Goal: Task Accomplishment & Management: Use online tool/utility

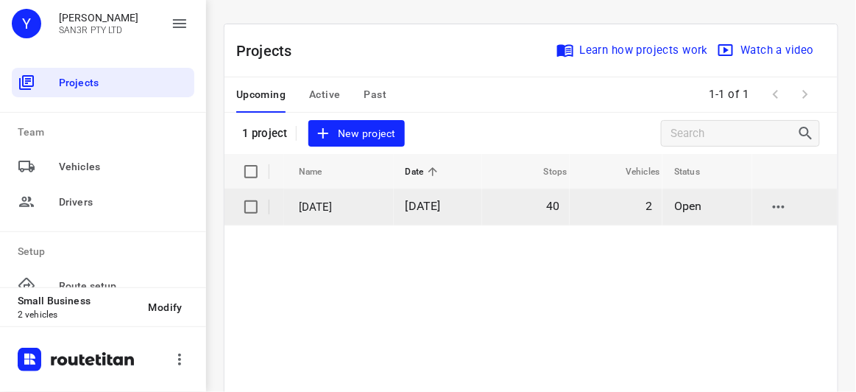
click at [410, 216] on td "[DATE]" at bounding box center [438, 206] width 88 height 35
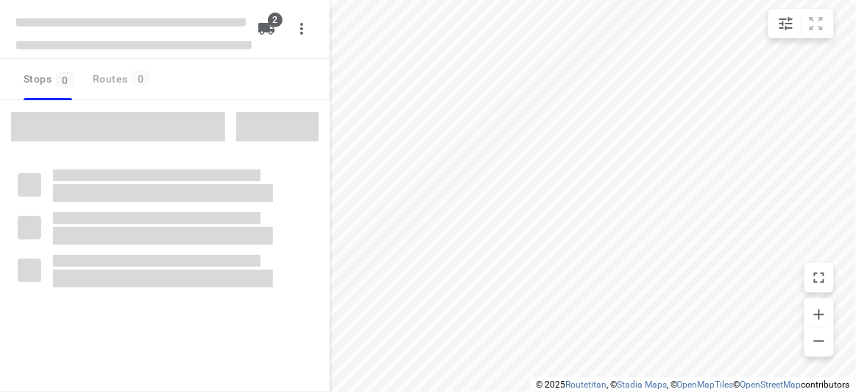
type input "distance"
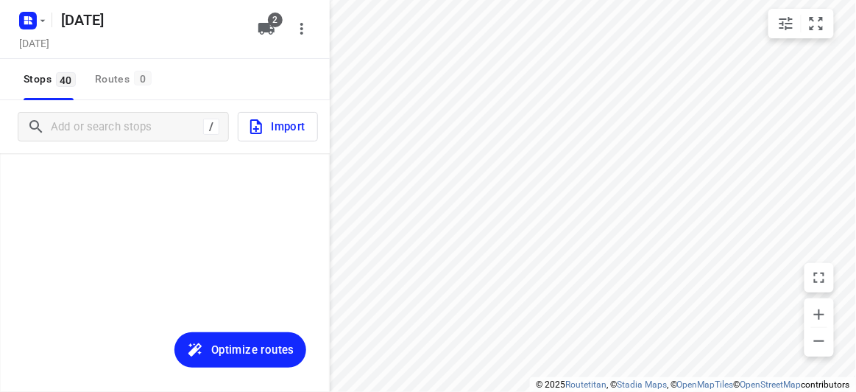
scroll to position [1507, 0]
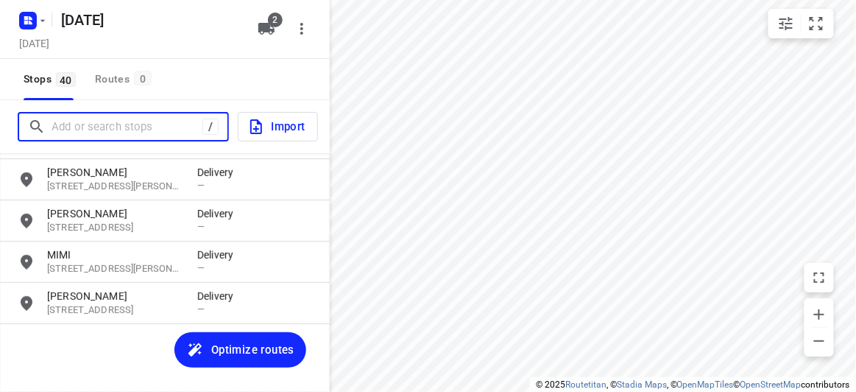
click at [177, 125] on input "Add or search stops" at bounding box center [127, 127] width 151 height 23
paste input "[STREET_ADDRESS][US_STATE]"
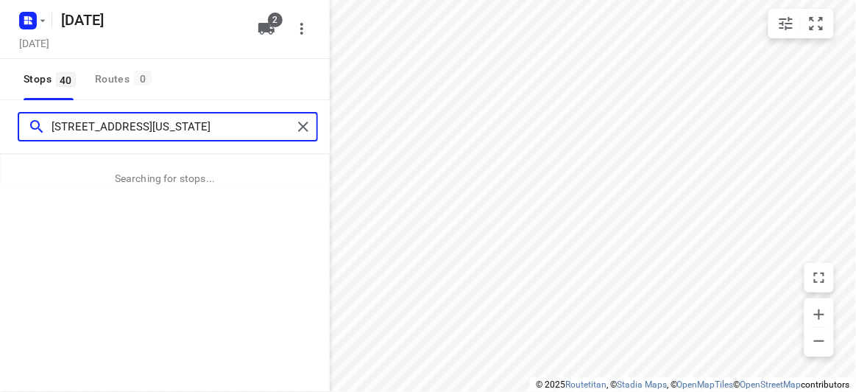
type input "[STREET_ADDRESS][US_STATE]"
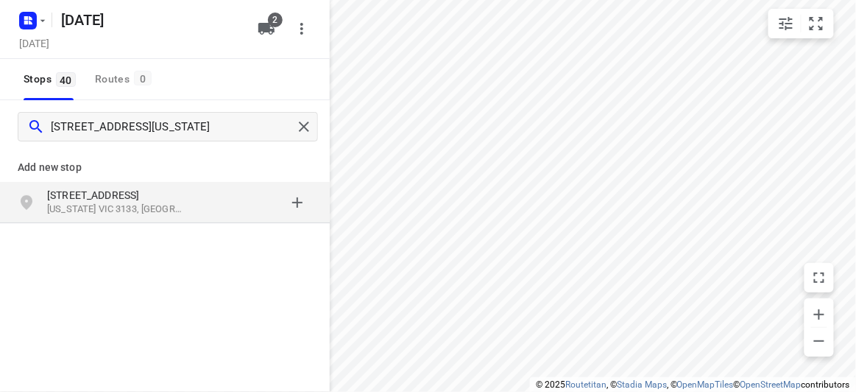
click at [158, 202] on p "[US_STATE] VIC 3133, [GEOGRAPHIC_DATA]" at bounding box center [114, 209] width 135 height 14
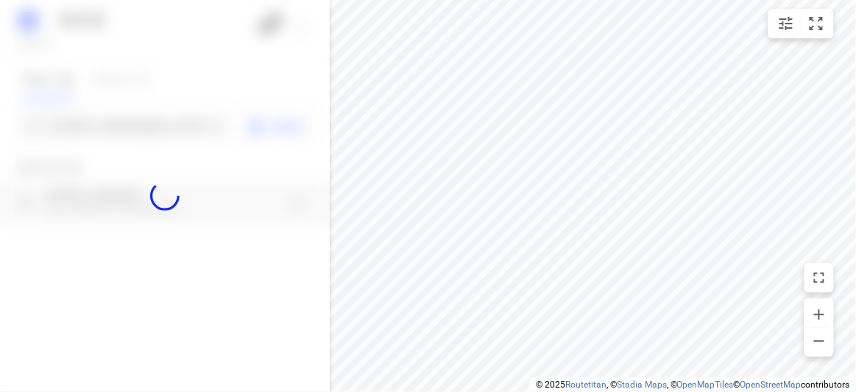
click at [116, 120] on div at bounding box center [165, 196] width 330 height 392
click at [116, 121] on div "[DATE], Sep 13 2 Stops 40 Routes 0 [STREET_ADDRESS][US_STATE] Import Add new st…" at bounding box center [165, 196] width 330 height 392
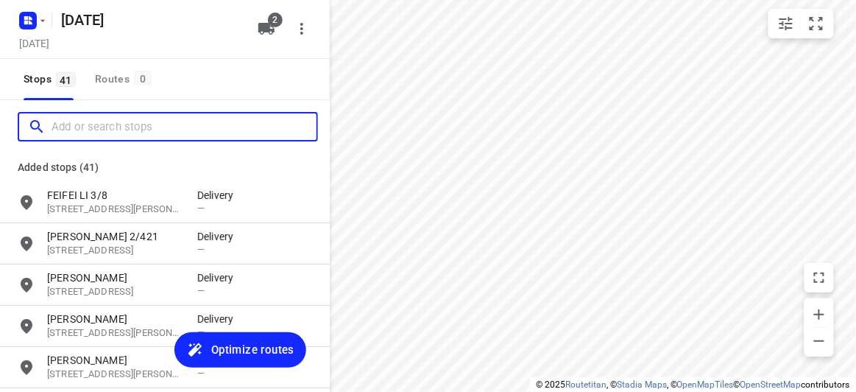
click at [115, 122] on input "Add or search stops" at bounding box center [184, 127] width 265 height 23
paste input "[STREET_ADDRESS][PERSON_NAME]"
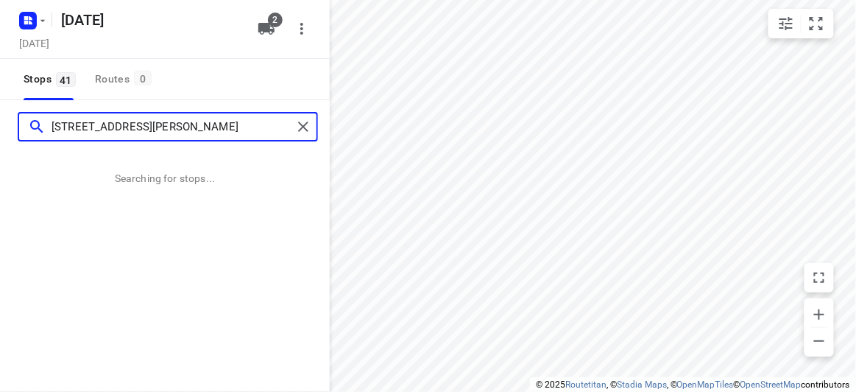
type input "[STREET_ADDRESS][PERSON_NAME]"
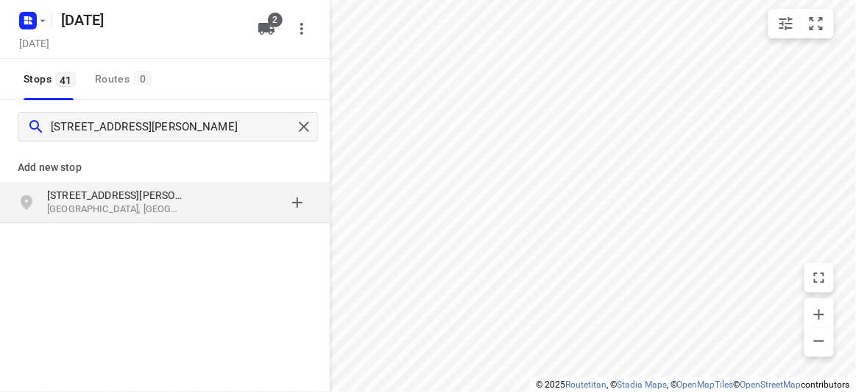
click at [135, 188] on p "[STREET_ADDRESS][PERSON_NAME]" at bounding box center [114, 195] width 135 height 15
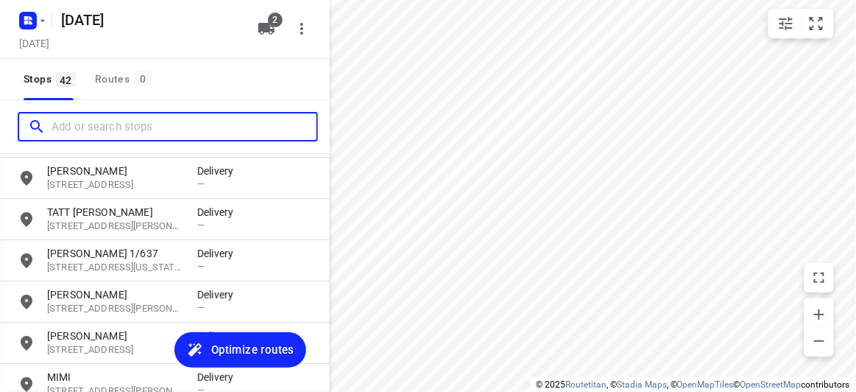
scroll to position [1590, 0]
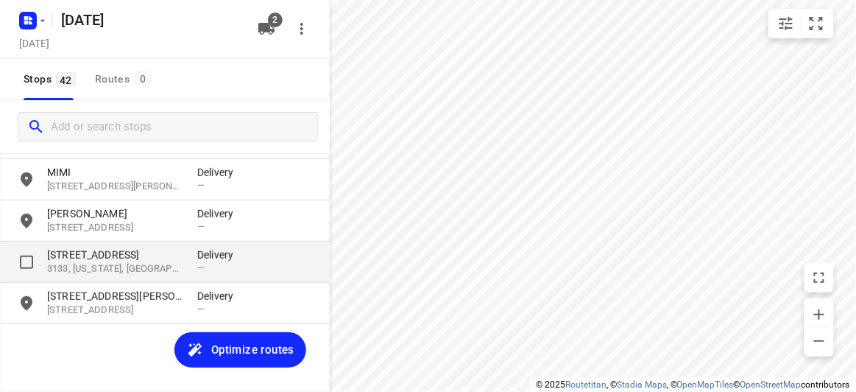
click at [133, 262] on p "3133, [US_STATE], [GEOGRAPHIC_DATA]" at bounding box center [114, 269] width 135 height 14
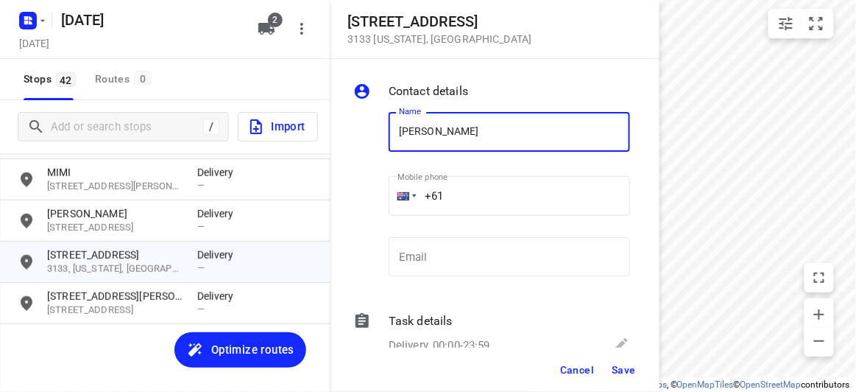
type input "[PERSON_NAME]"
click at [468, 200] on input "+61" at bounding box center [509, 196] width 241 height 40
paste input "421967070"
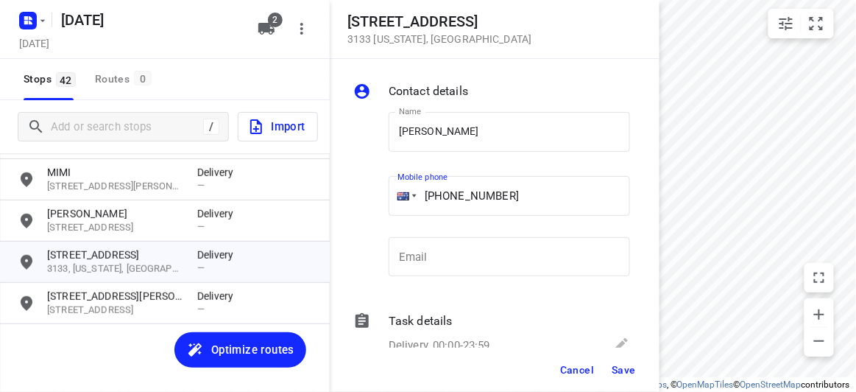
type input "[PHONE_NUMBER]"
click at [628, 367] on span "Save" at bounding box center [624, 370] width 24 height 12
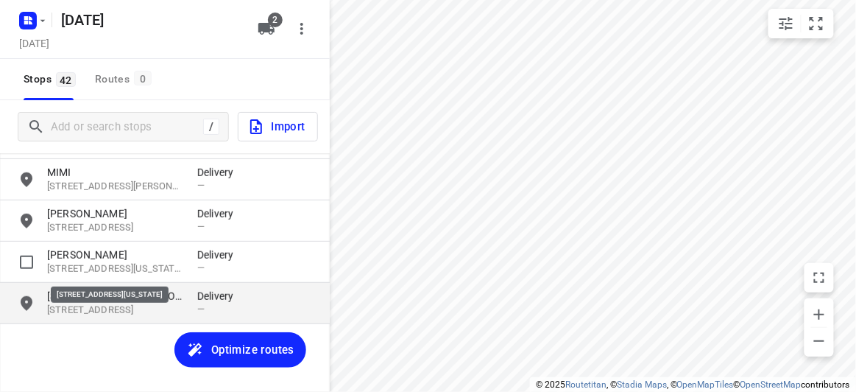
click at [81, 303] on p "[STREET_ADDRESS][PERSON_NAME]" at bounding box center [114, 296] width 135 height 15
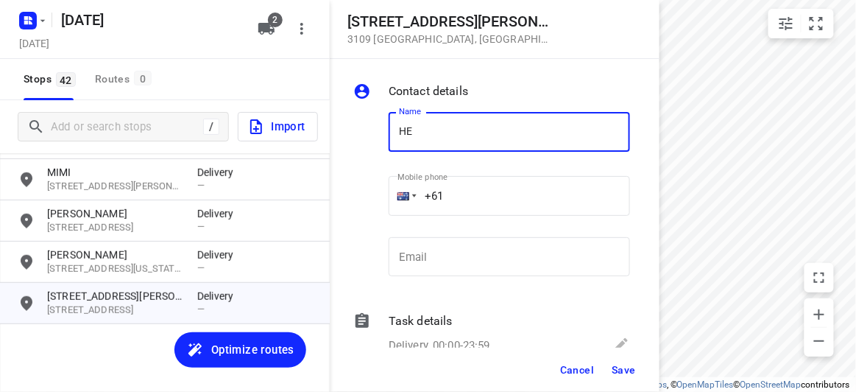
type input "[PERSON_NAME] 2/23"
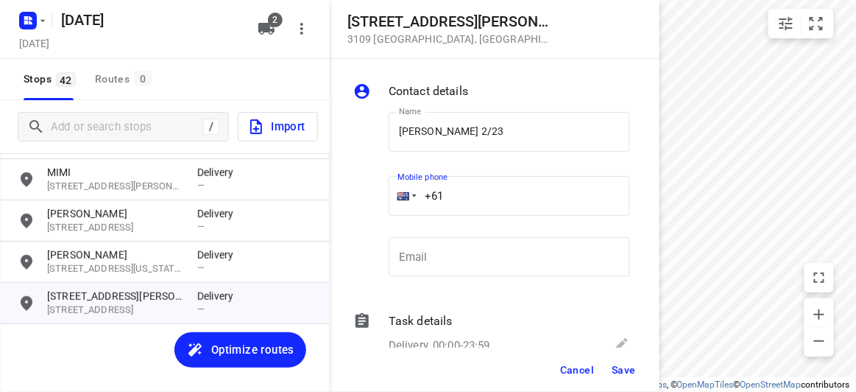
click at [482, 195] on input "+61" at bounding box center [509, 196] width 241 height 40
paste input "0420313611"
click at [462, 195] on input "[PHONE_NUMBER]" at bounding box center [509, 196] width 241 height 40
click at [451, 194] on input "[PHONE_NUMBER]" at bounding box center [509, 196] width 241 height 40
click at [451, 193] on input "[PHONE_NUMBER]" at bounding box center [509, 196] width 241 height 40
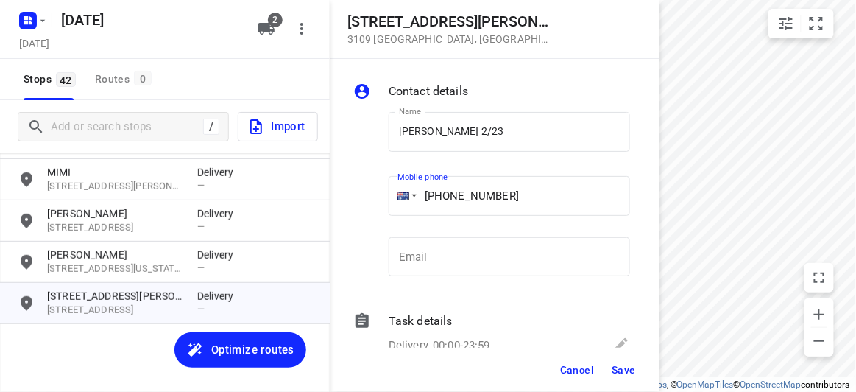
type input "[PHONE_NUMBER]"
click at [630, 375] on span "Save" at bounding box center [624, 370] width 24 height 12
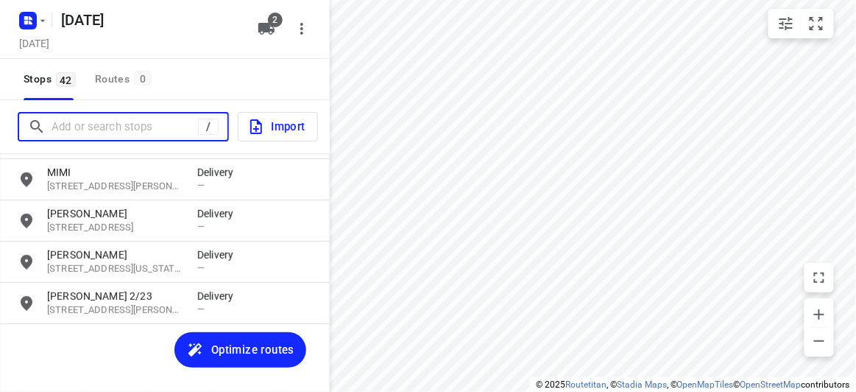
click at [91, 124] on input "Add or search stops" at bounding box center [125, 127] width 147 height 23
paste input "[STREET_ADDRESS]"
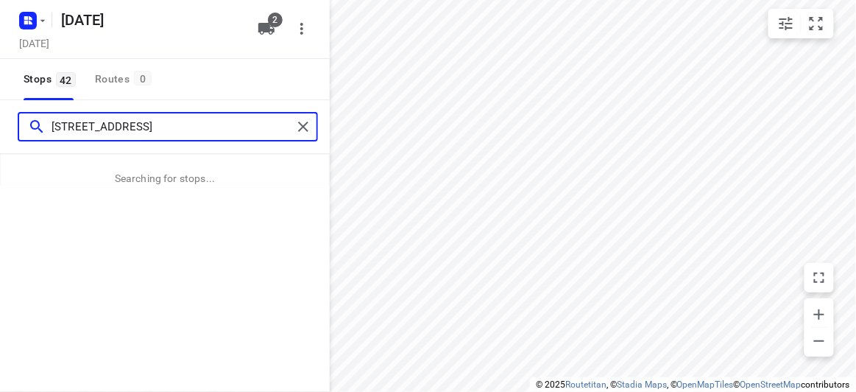
type input "[STREET_ADDRESS]"
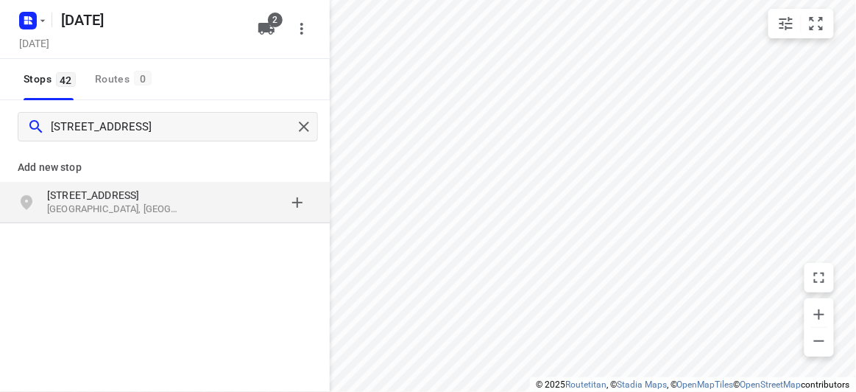
click at [77, 178] on div "Add new stop" at bounding box center [165, 161] width 330 height 41
click at [102, 231] on div "Add new stop [STREET_ADDRESS]" at bounding box center [165, 235] width 330 height 165
click at [96, 218] on div "[STREET_ADDRESS]" at bounding box center [165, 202] width 330 height 41
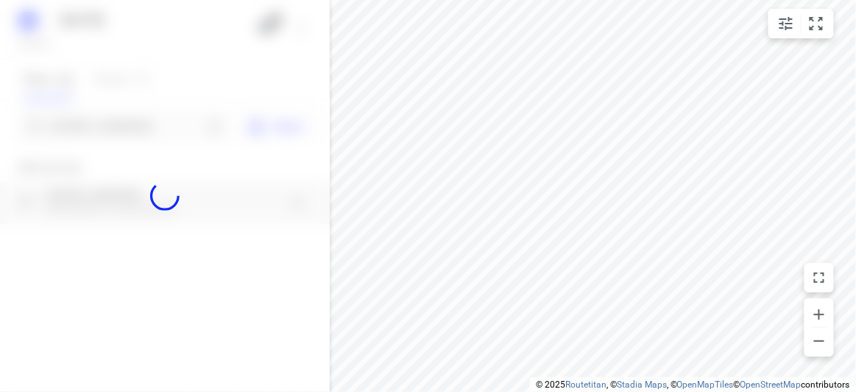
click at [97, 119] on div at bounding box center [165, 196] width 330 height 392
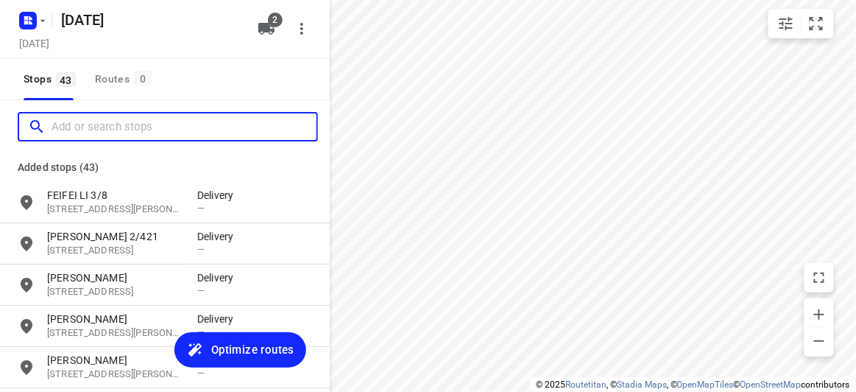
scroll to position [0, 0]
click at [98, 119] on input "Add or search stops" at bounding box center [184, 127] width 265 height 23
paste input "[STREET_ADDRESS]"
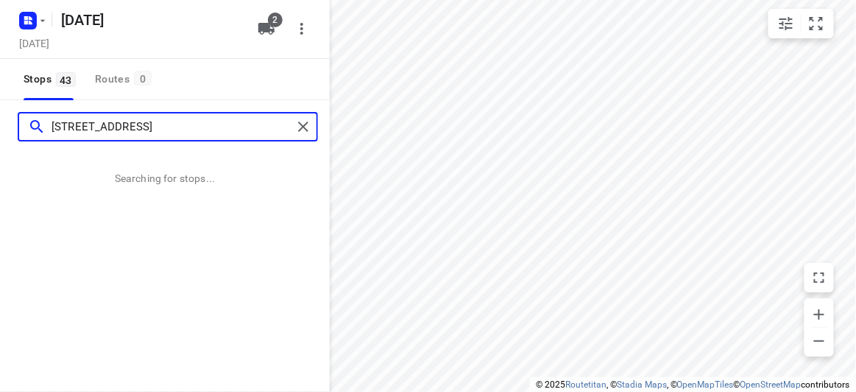
type input "[STREET_ADDRESS]"
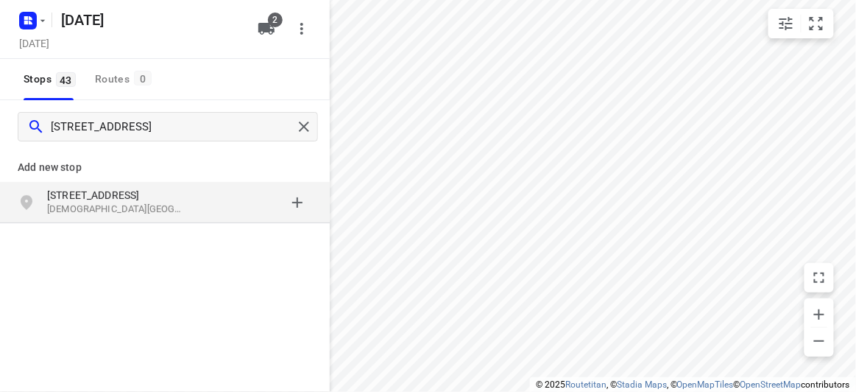
click at [43, 182] on div "[STREET_ADDRESS]" at bounding box center [165, 202] width 330 height 41
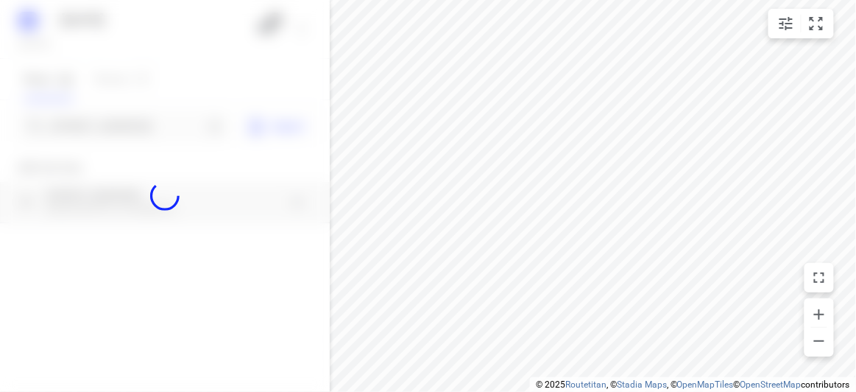
click at [55, 136] on div at bounding box center [165, 196] width 330 height 392
click at [71, 122] on div at bounding box center [165, 196] width 330 height 392
click at [71, 123] on div at bounding box center [165, 196] width 330 height 392
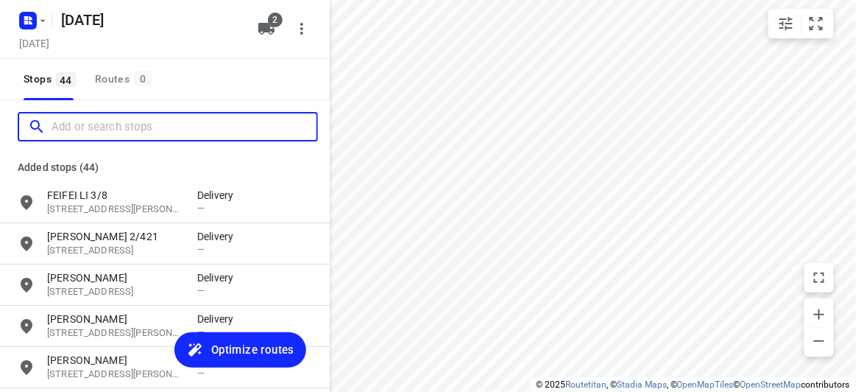
paste input "[STREET_ADDRESS]"
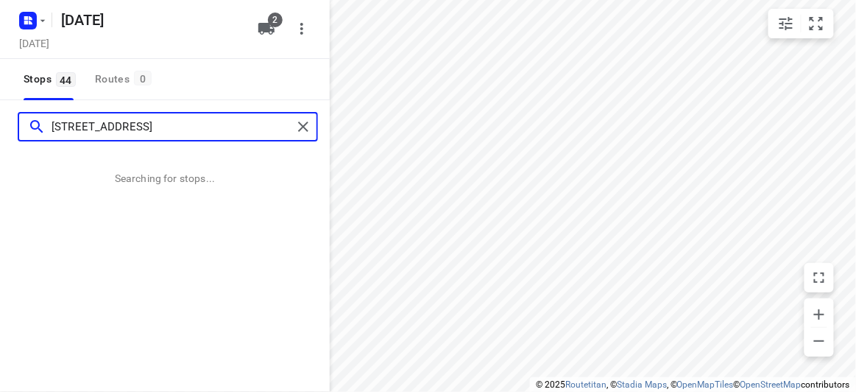
type input "[STREET_ADDRESS]"
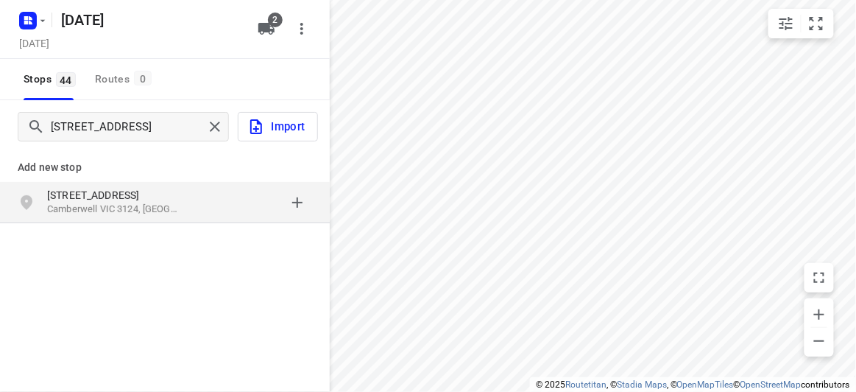
click at [97, 200] on p "[STREET_ADDRESS]" at bounding box center [114, 195] width 135 height 15
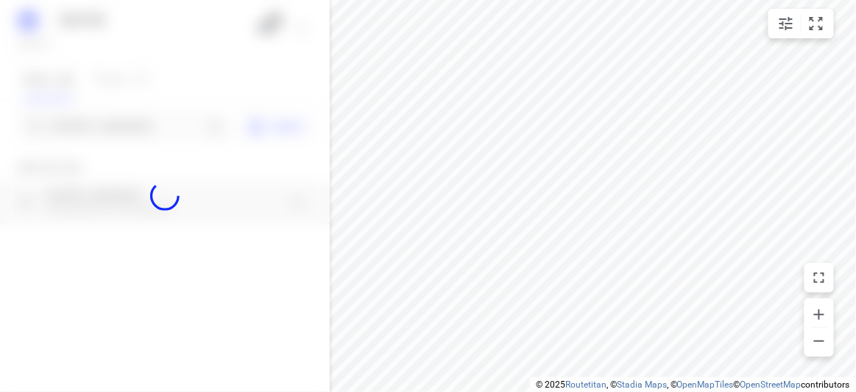
click at [100, 137] on div at bounding box center [165, 196] width 330 height 392
click at [99, 132] on div at bounding box center [165, 196] width 330 height 392
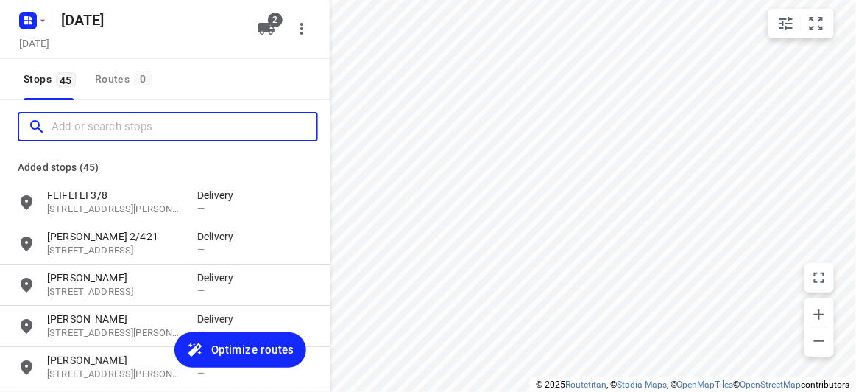
paste input "4 [PERSON_NAME] Dr [PERSON_NAME] 3108"
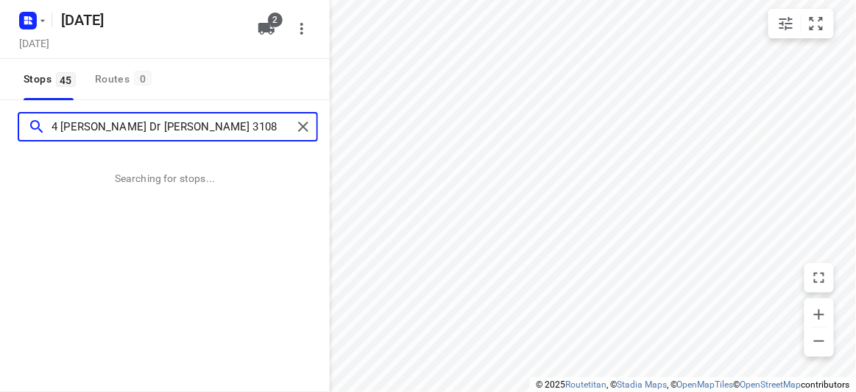
type input "4 [PERSON_NAME] Dr [PERSON_NAME] 3108"
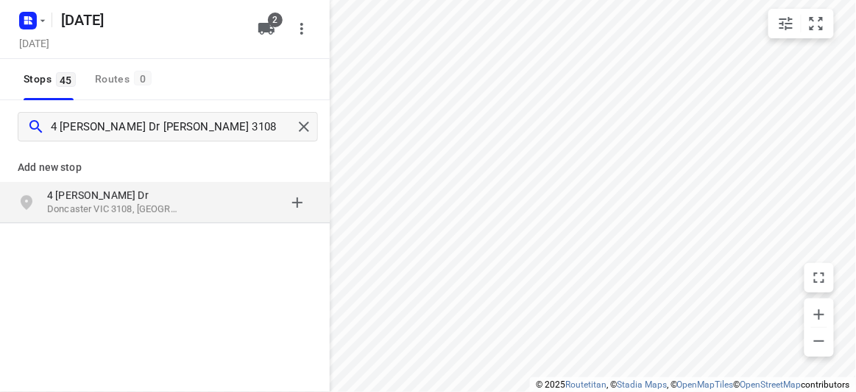
click at [99, 203] on p "Doncaster VIC 3108, [GEOGRAPHIC_DATA]" at bounding box center [114, 209] width 135 height 14
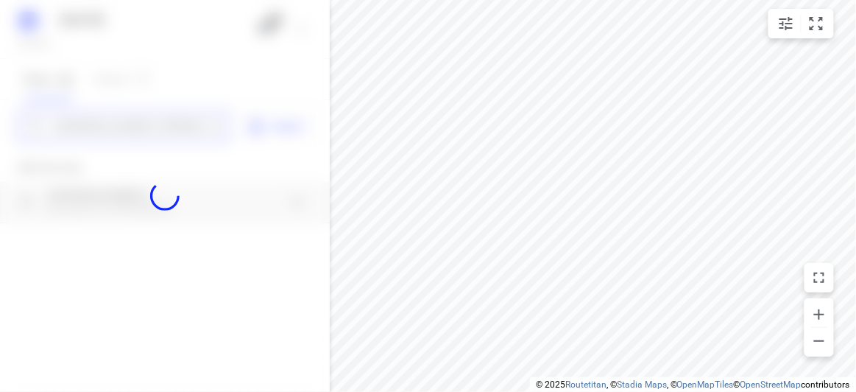
click at [88, 119] on input "4 [PERSON_NAME] Dr [PERSON_NAME] 3108" at bounding box center [128, 127] width 152 height 23
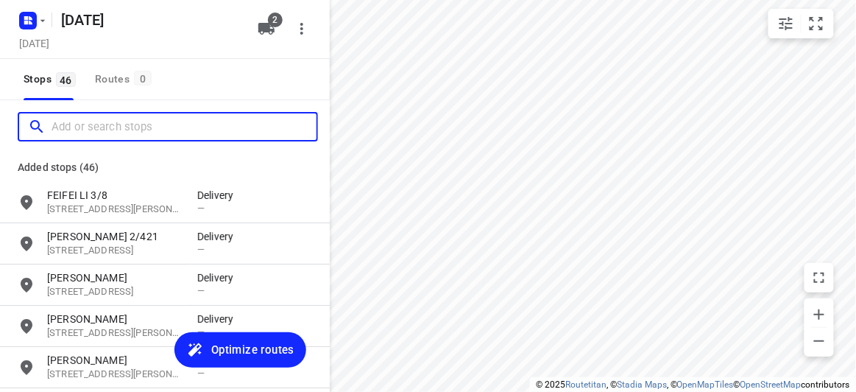
paste input "[STREET_ADDRESS]"
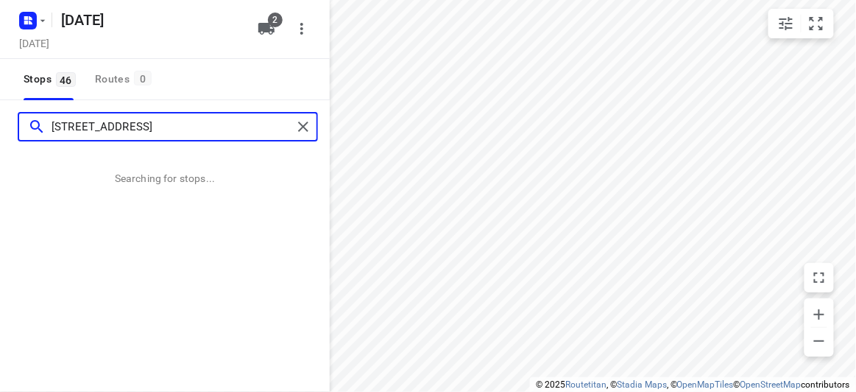
type input "[STREET_ADDRESS]"
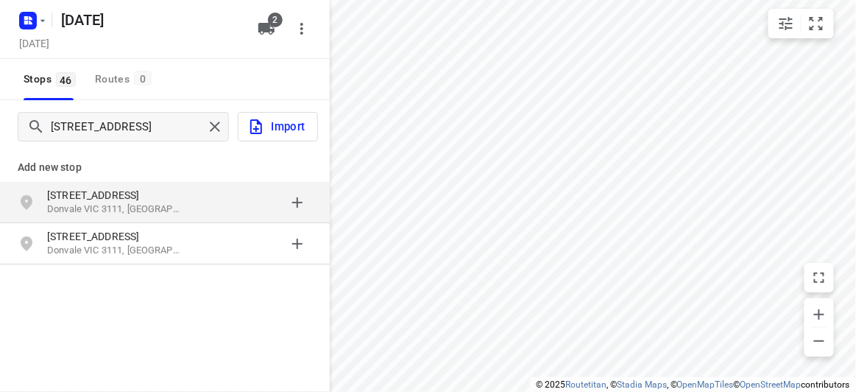
click at [97, 200] on p "[STREET_ADDRESS]" at bounding box center [114, 195] width 135 height 15
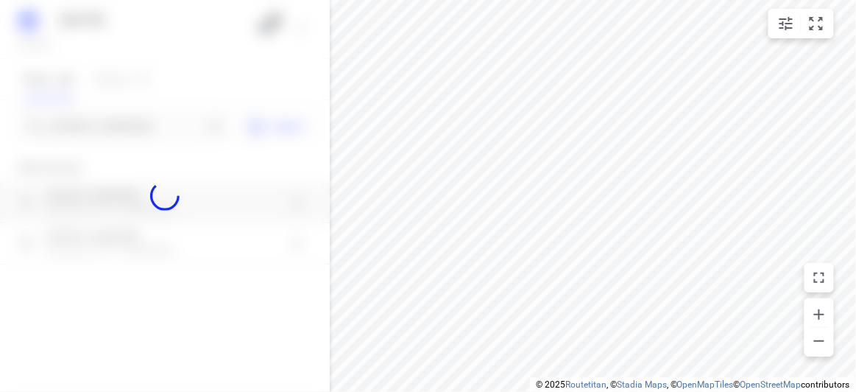
click at [108, 127] on div at bounding box center [165, 196] width 330 height 392
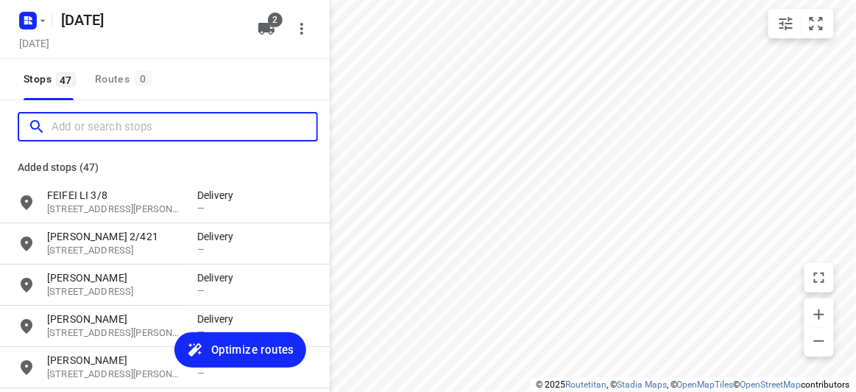
paste input "[STREET_ADDRESS]"
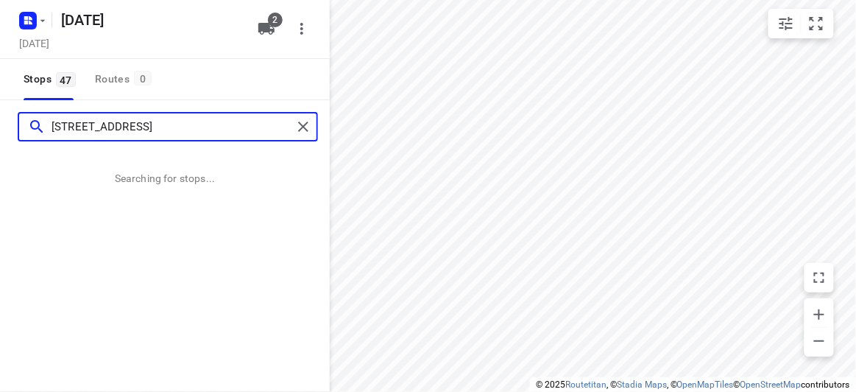
type input "[STREET_ADDRESS]"
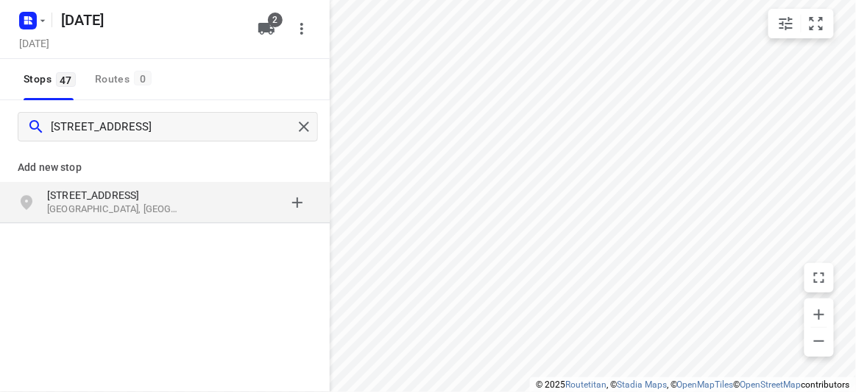
click at [161, 189] on p "[STREET_ADDRESS]" at bounding box center [114, 195] width 135 height 15
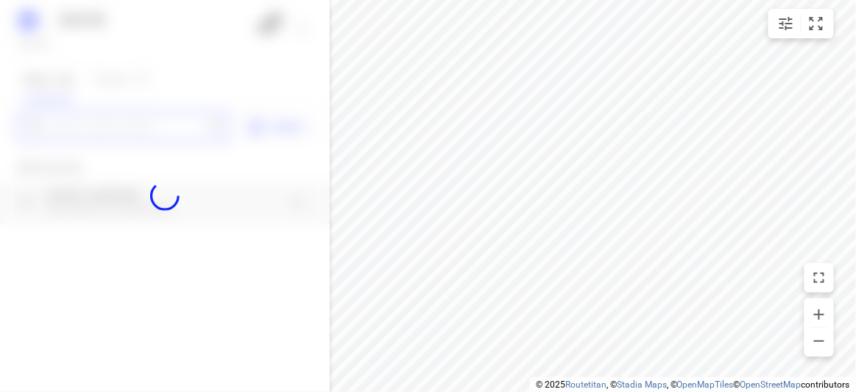
click at [152, 128] on input "Add or search stops" at bounding box center [128, 127] width 152 height 23
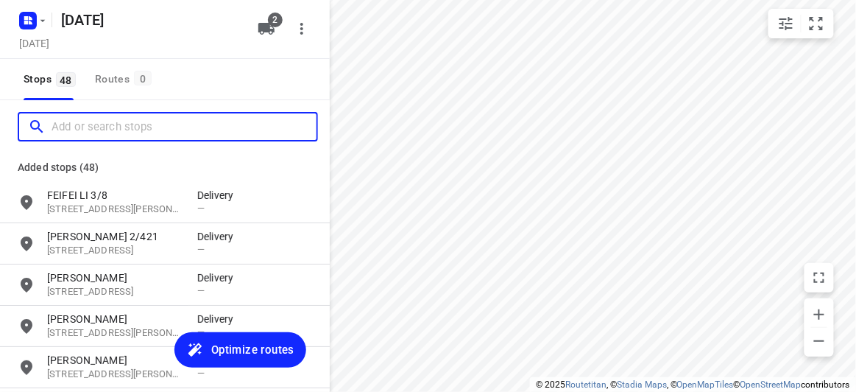
paste input "[STREET_ADDRESS]"
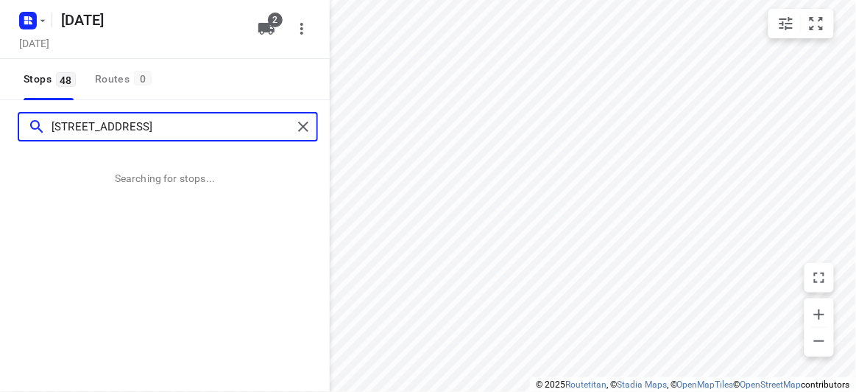
type input "[STREET_ADDRESS]"
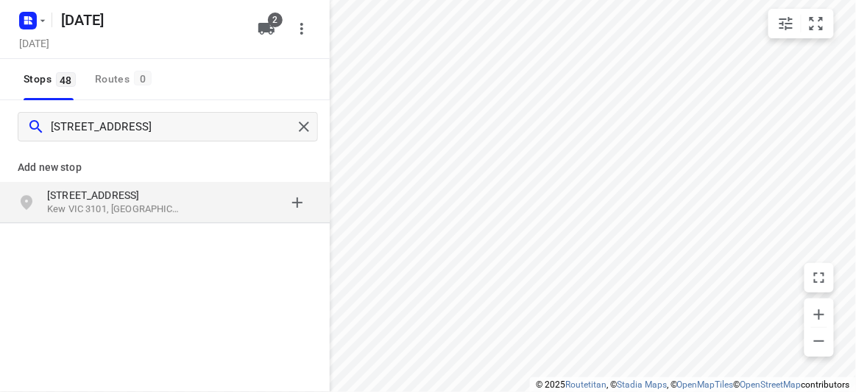
click at [71, 186] on div "[STREET_ADDRESS]" at bounding box center [165, 202] width 330 height 41
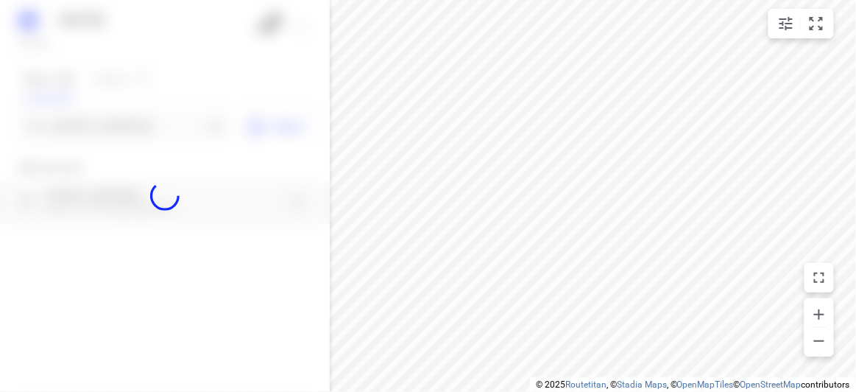
click at [88, 121] on div at bounding box center [165, 196] width 330 height 392
click at [88, 123] on div at bounding box center [165, 196] width 330 height 392
click at [88, 124] on div at bounding box center [165, 196] width 330 height 392
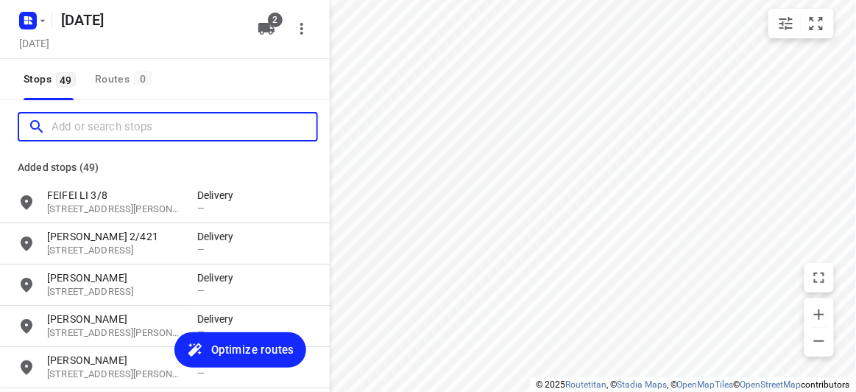
paste input "[STREET_ADDRESS][US_STATE]"
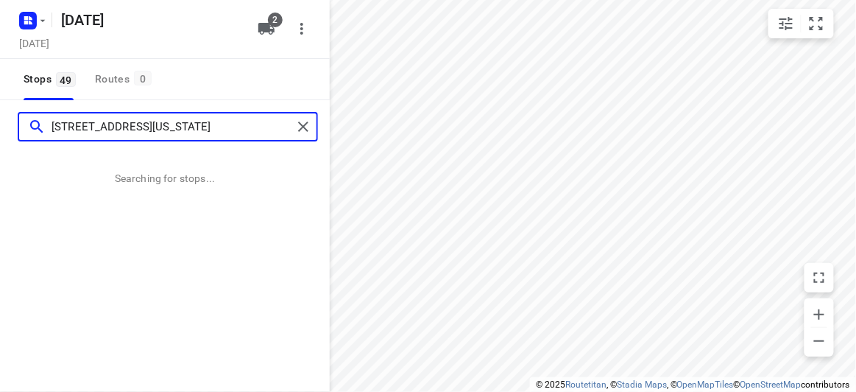
type input "[STREET_ADDRESS][US_STATE]"
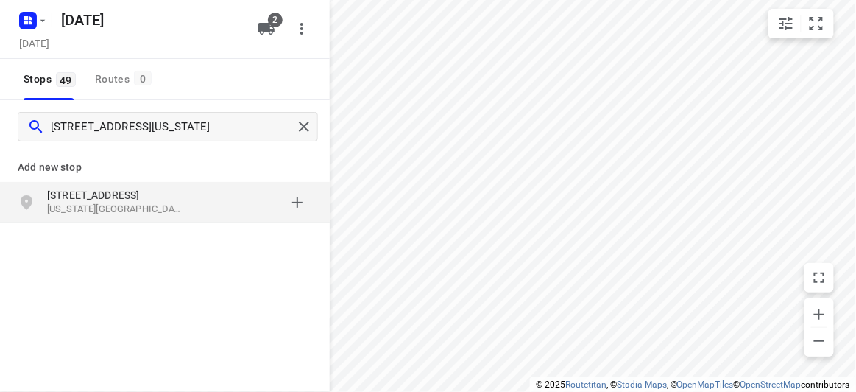
click at [118, 208] on p "[US_STATE][GEOGRAPHIC_DATA], [GEOGRAPHIC_DATA]" at bounding box center [114, 209] width 135 height 14
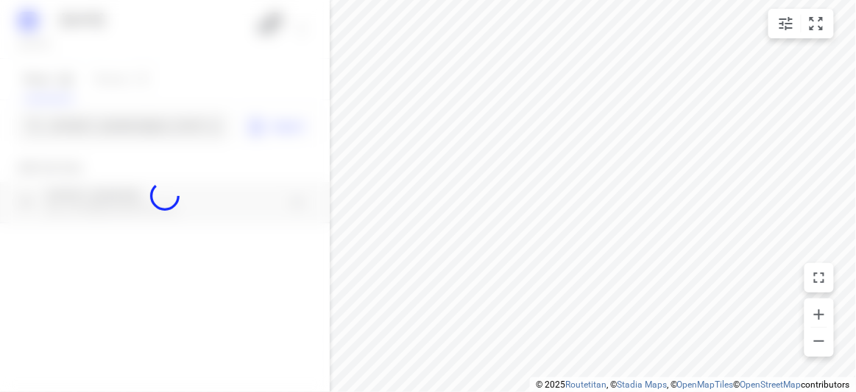
click at [110, 138] on div "[DATE], Sep 13 2 Stops 49 Routes [GEOGRAPHIC_DATA][STREET_ADDRESS][US_STATE] Im…" at bounding box center [165, 196] width 330 height 392
click at [110, 132] on div at bounding box center [165, 196] width 330 height 392
click at [108, 130] on div at bounding box center [165, 196] width 330 height 392
paste input "[STREET_ADDRESS]"
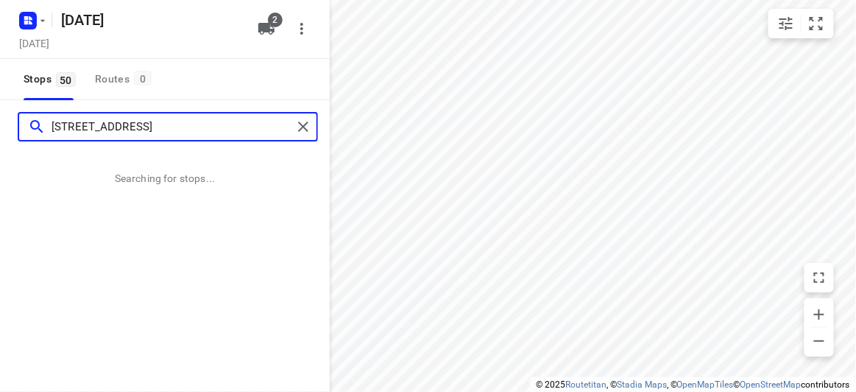
scroll to position [0, 24]
type input "[STREET_ADDRESS]"
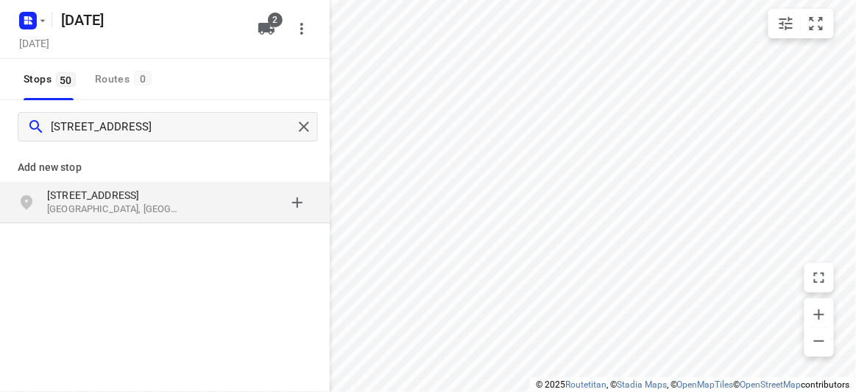
click at [67, 197] on p "[STREET_ADDRESS]" at bounding box center [114, 195] width 135 height 15
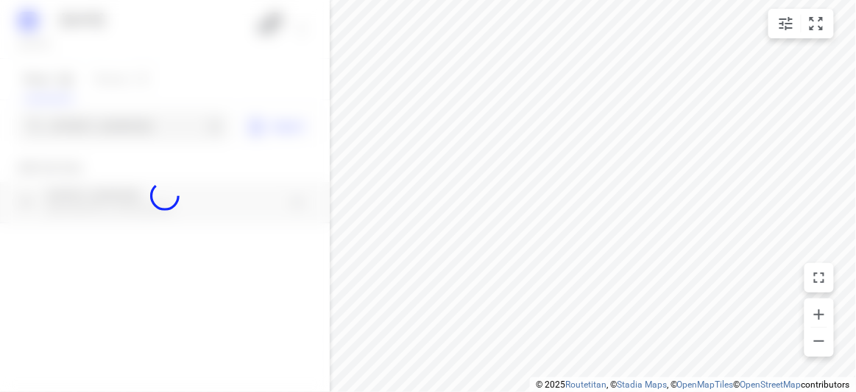
click at [98, 111] on div "[DATE], Sep 13 2 Stops 50 Routes 0 [STREET_ADDRESS] CARNEGIE 3163 Import Add ne…" at bounding box center [165, 196] width 330 height 392
click at [97, 126] on div at bounding box center [165, 196] width 330 height 392
click at [96, 126] on div at bounding box center [165, 196] width 330 height 392
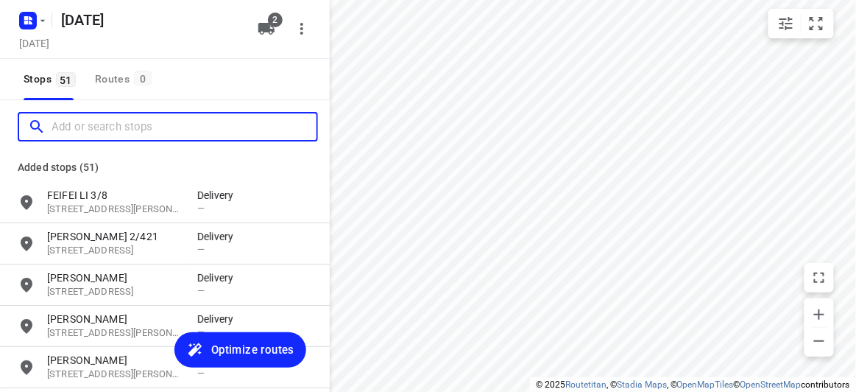
paste input "[STREET_ADDRESS]"
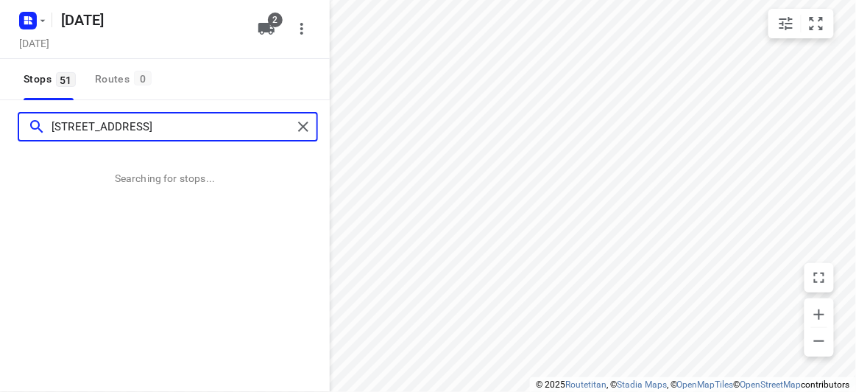
type input "[STREET_ADDRESS]"
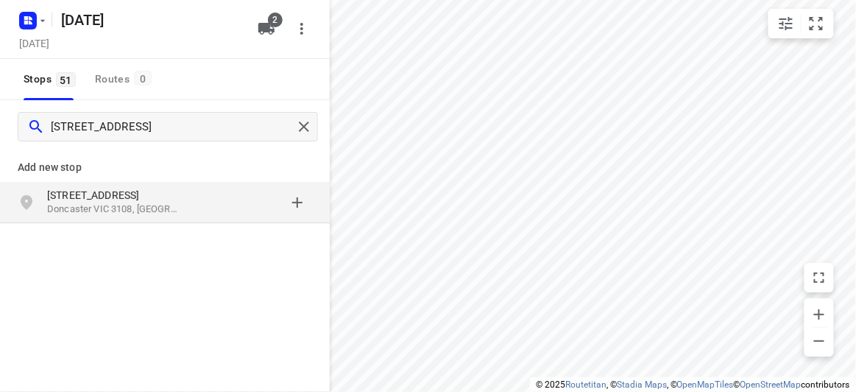
click at [200, 216] on div "[STREET_ADDRESS]" at bounding box center [165, 202] width 330 height 41
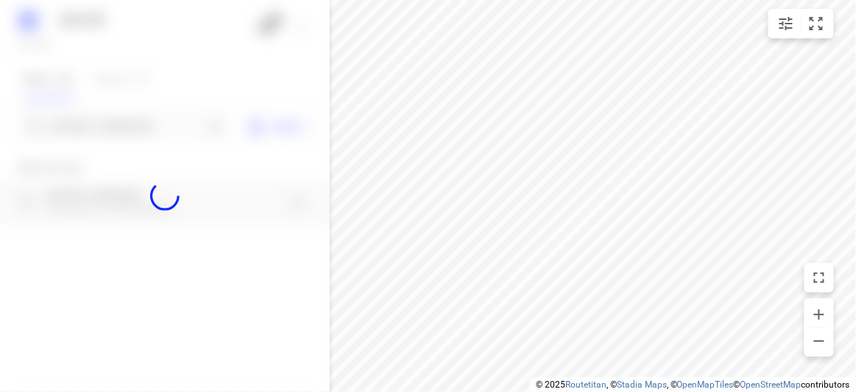
click at [117, 133] on div at bounding box center [165, 196] width 330 height 392
paste input "[STREET_ADDRESS][PERSON_NAME]"
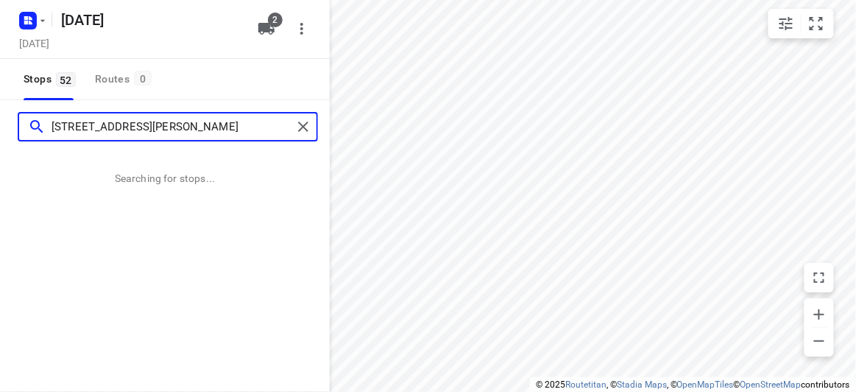
type input "[STREET_ADDRESS][PERSON_NAME]"
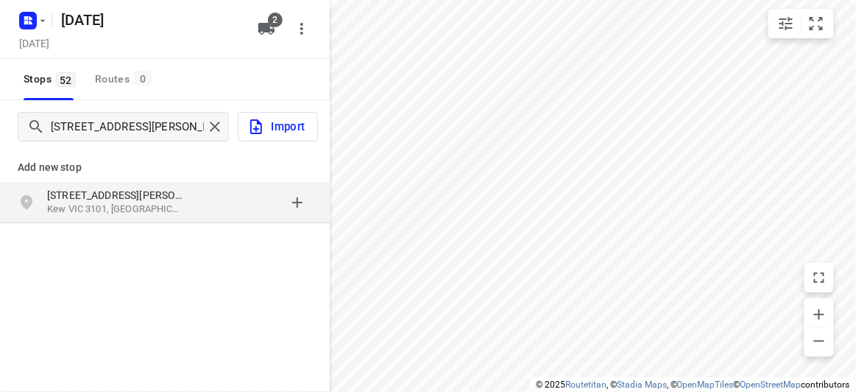
click at [182, 204] on div "[STREET_ADDRESS][PERSON_NAME]" at bounding box center [122, 202] width 150 height 29
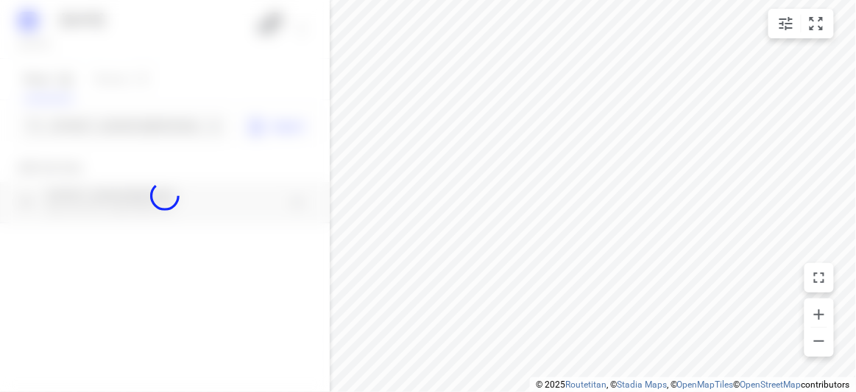
click at [125, 129] on div at bounding box center [165, 196] width 330 height 392
click at [119, 128] on div at bounding box center [165, 196] width 330 height 392
paste input "[STREET_ADDRESS]"
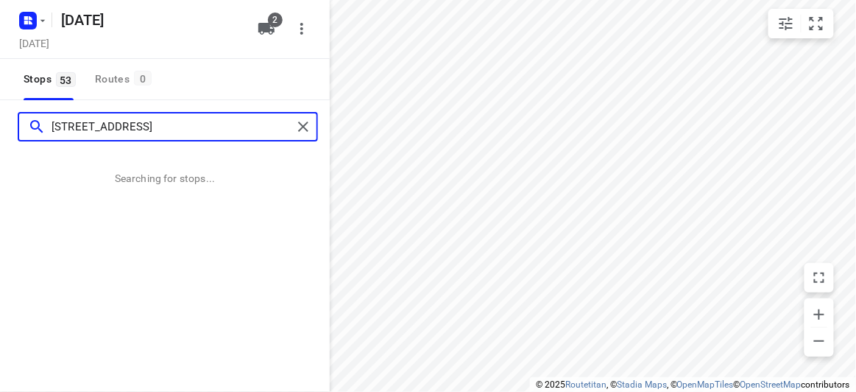
type input "[STREET_ADDRESS]"
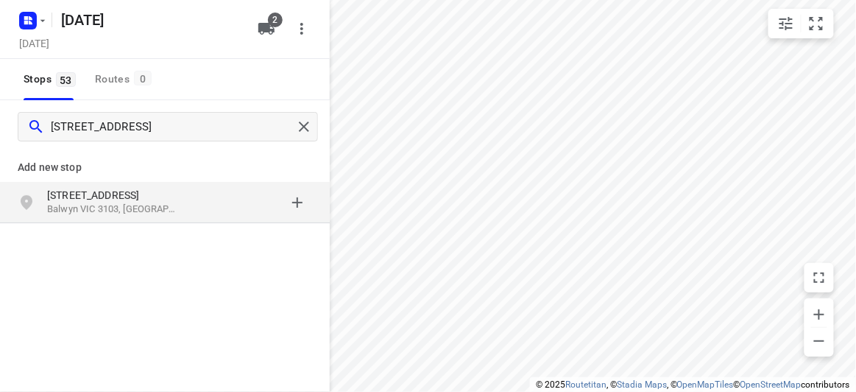
click at [172, 200] on p "[STREET_ADDRESS]" at bounding box center [114, 195] width 135 height 15
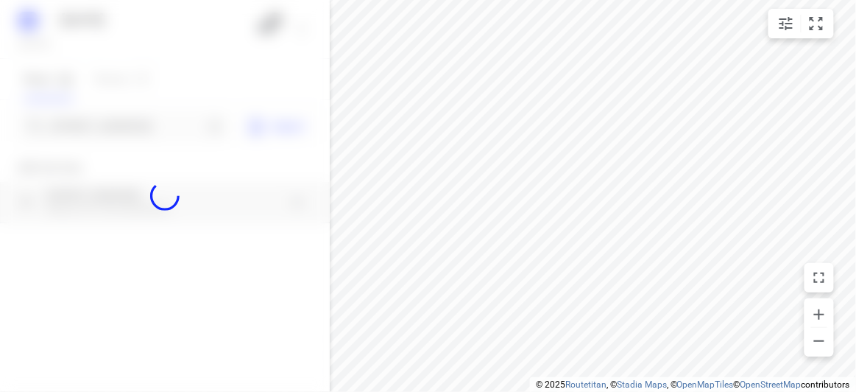
click at [124, 130] on div at bounding box center [165, 196] width 330 height 392
click at [121, 124] on div at bounding box center [165, 196] width 330 height 392
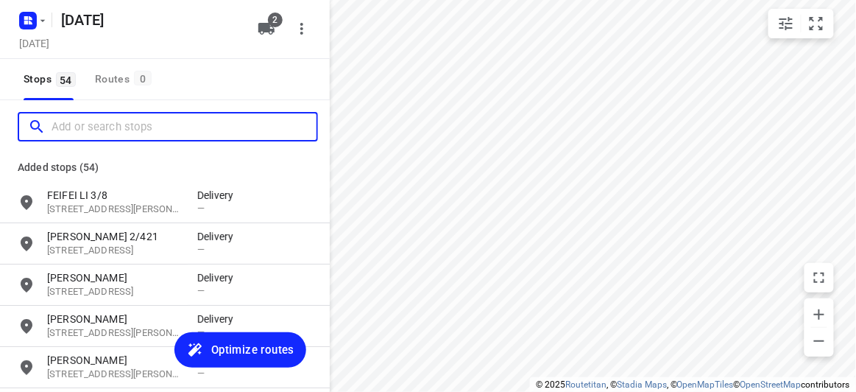
paste input "[STREET_ADDRESS]"
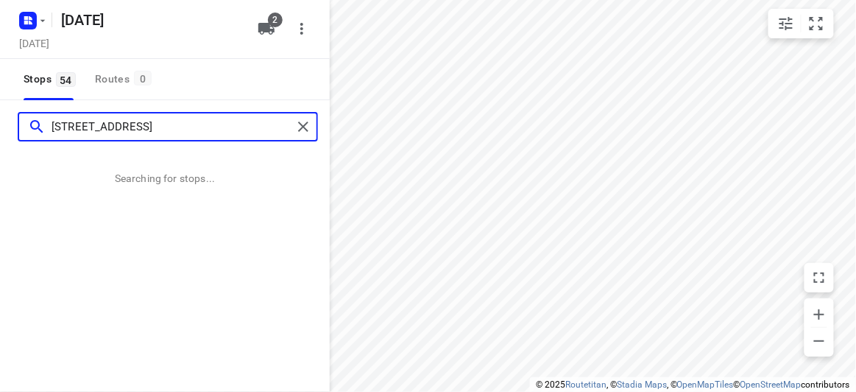
type input "[STREET_ADDRESS]"
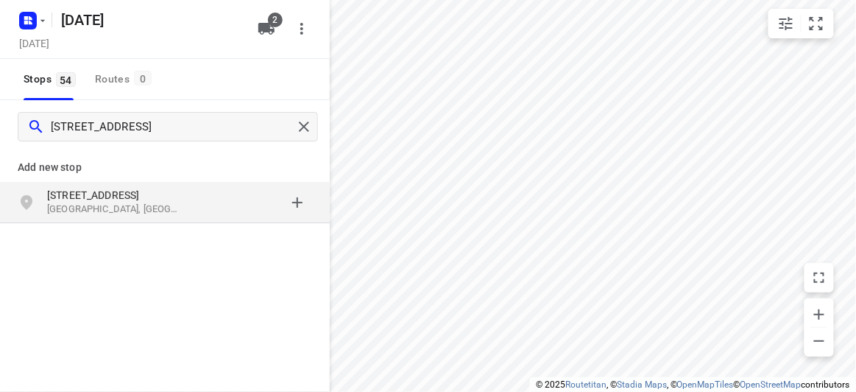
click at [112, 200] on p "[STREET_ADDRESS]" at bounding box center [114, 195] width 135 height 15
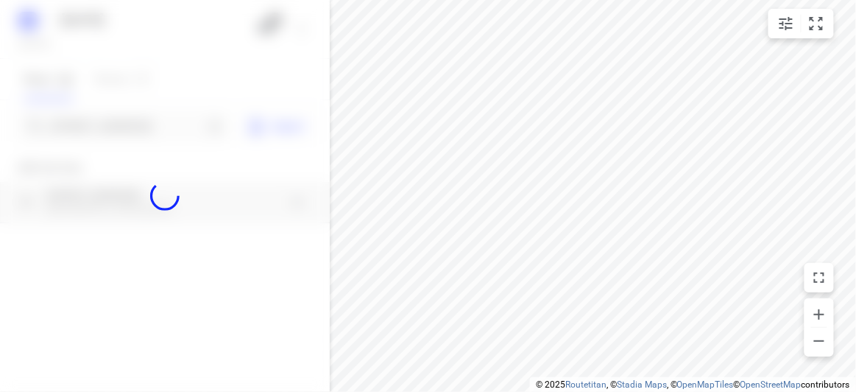
click at [101, 144] on div "[DATE], Sep 13 2 Stops 54 Routes 0 [STREET_ADDRESS] Import Add new stop [STREET…" at bounding box center [165, 196] width 330 height 392
click at [113, 124] on div at bounding box center [165, 196] width 330 height 392
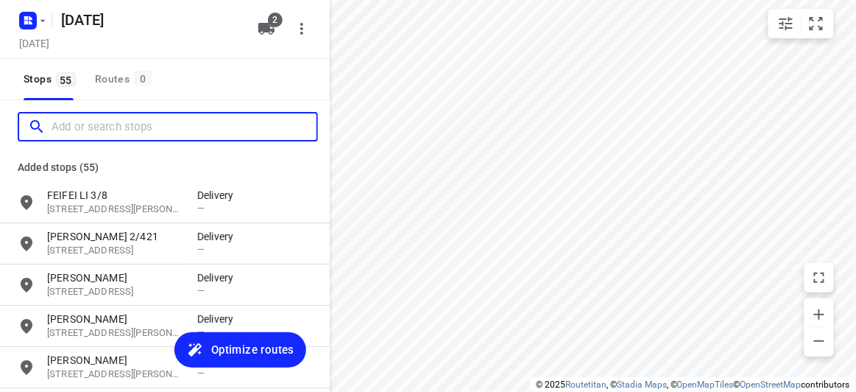
paste input "[STREET_ADDRESS][PERSON_NAME]"
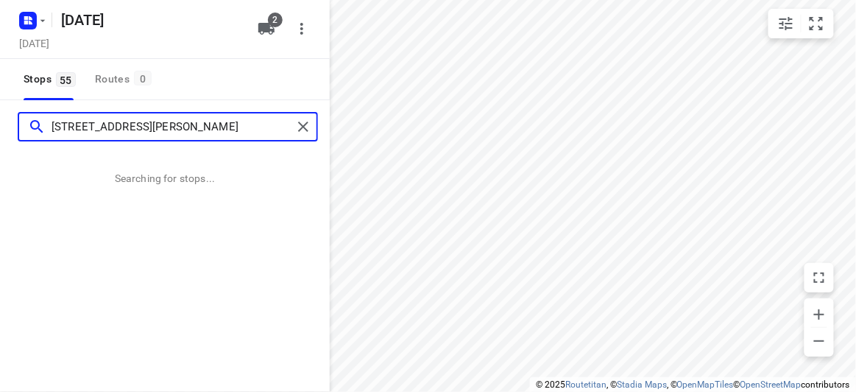
type input "[STREET_ADDRESS][PERSON_NAME]"
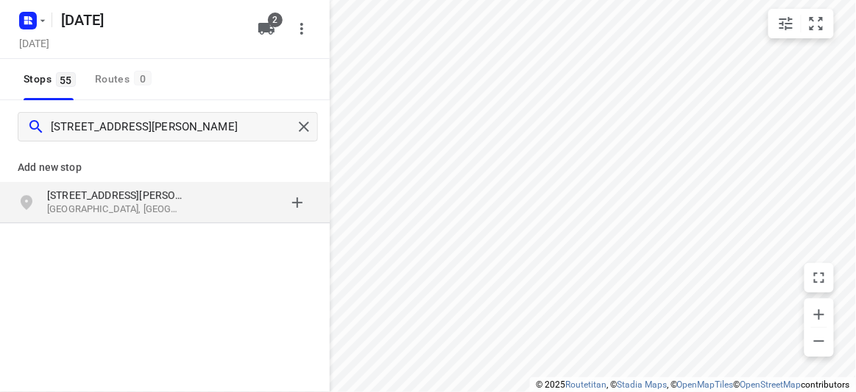
click at [175, 209] on p "[GEOGRAPHIC_DATA], [GEOGRAPHIC_DATA]" at bounding box center [114, 209] width 135 height 14
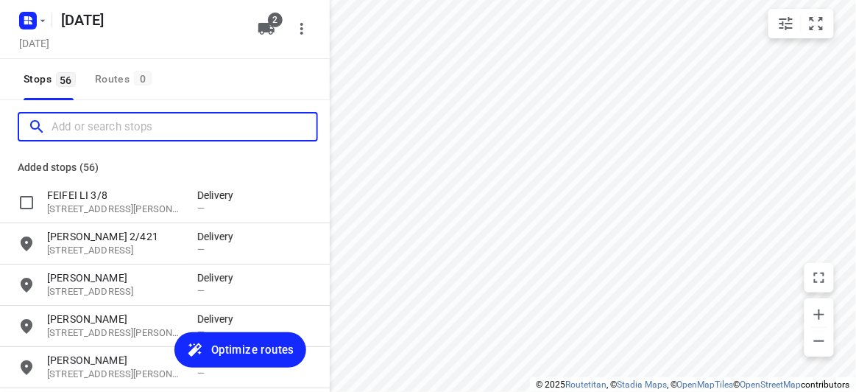
paste input "[STREET_ADDRESS]"
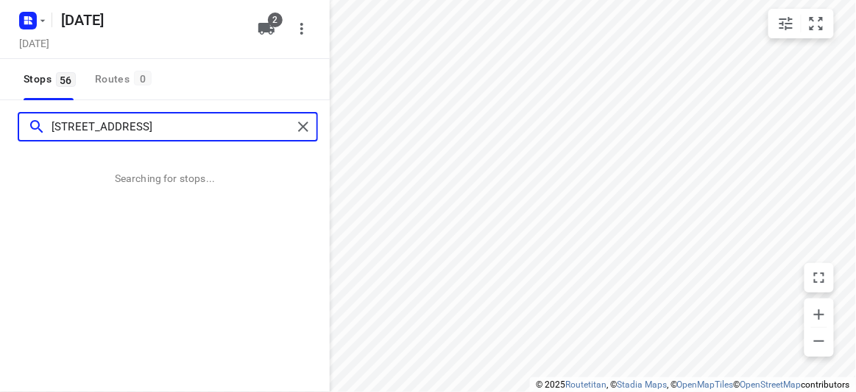
type input "[STREET_ADDRESS]"
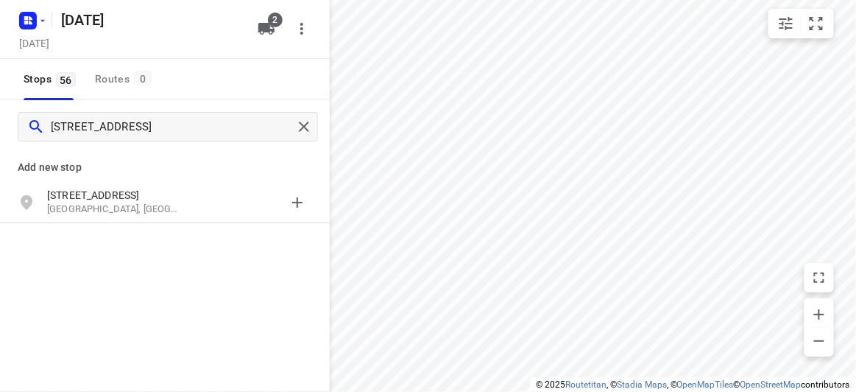
click at [163, 225] on div "Add new stop [STREET_ADDRESS]" at bounding box center [165, 235] width 330 height 165
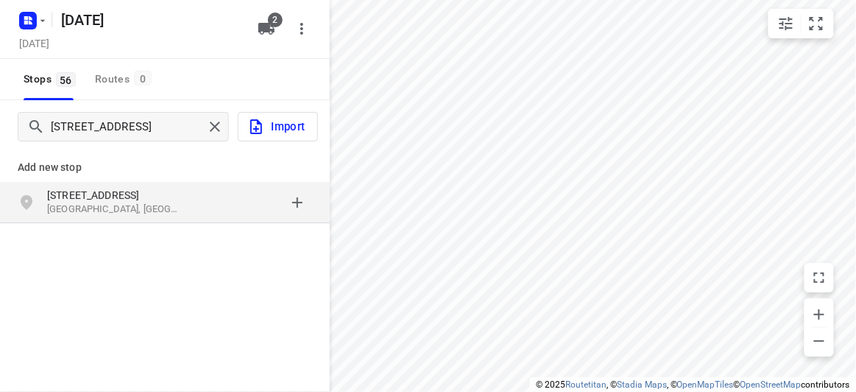
click at [164, 213] on p "[GEOGRAPHIC_DATA], [GEOGRAPHIC_DATA]" at bounding box center [114, 209] width 135 height 14
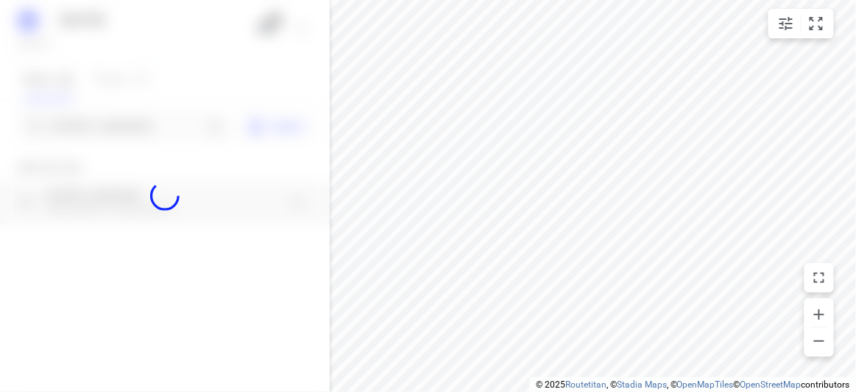
click at [125, 126] on div at bounding box center [165, 196] width 330 height 392
click at [125, 126] on div "[DATE], Sep 13 2 Stops 56 Routes 0 [STREET_ADDRESS] Import Add new stop [STREET…" at bounding box center [165, 196] width 330 height 392
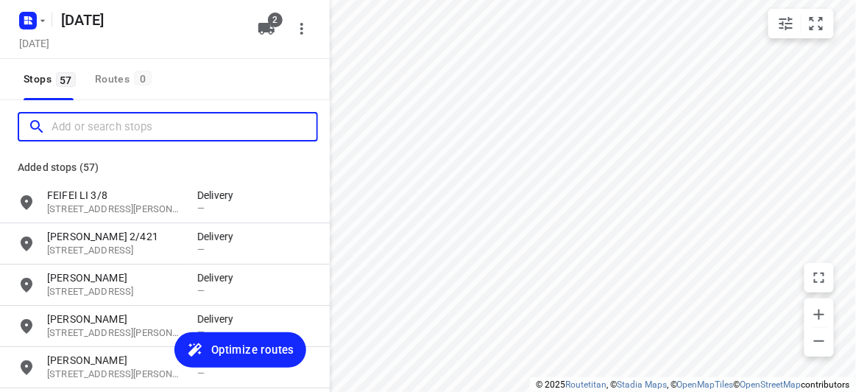
paste input "[STREET_ADDRESS][PERSON_NAME]"
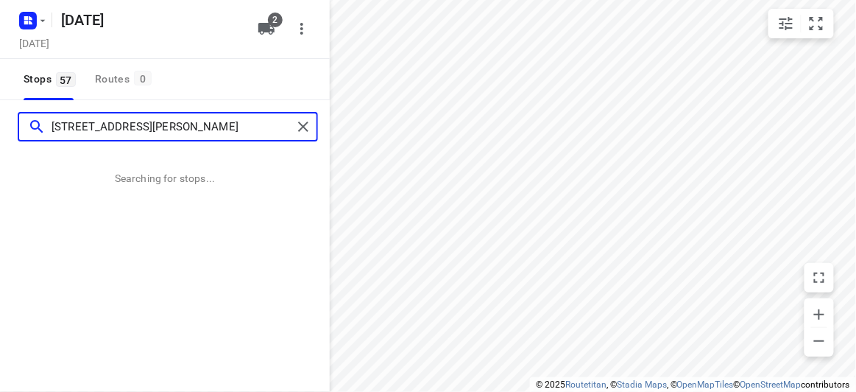
type input "[STREET_ADDRESS][PERSON_NAME]"
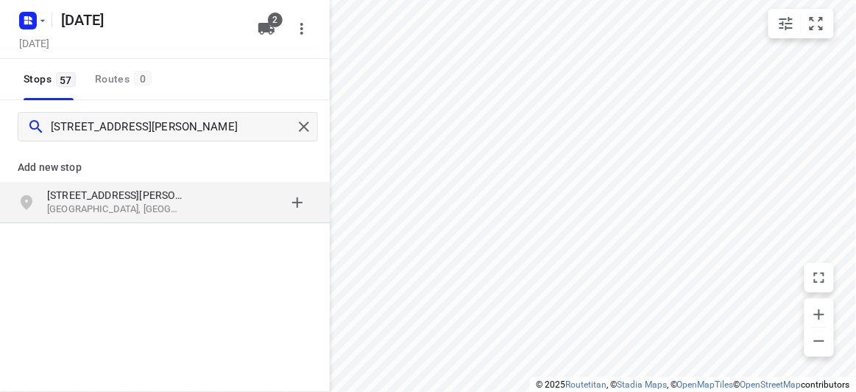
click at [1, 176] on div "Add new stop" at bounding box center [165, 161] width 330 height 41
click at [77, 205] on p "[GEOGRAPHIC_DATA], [GEOGRAPHIC_DATA]" at bounding box center [114, 209] width 135 height 14
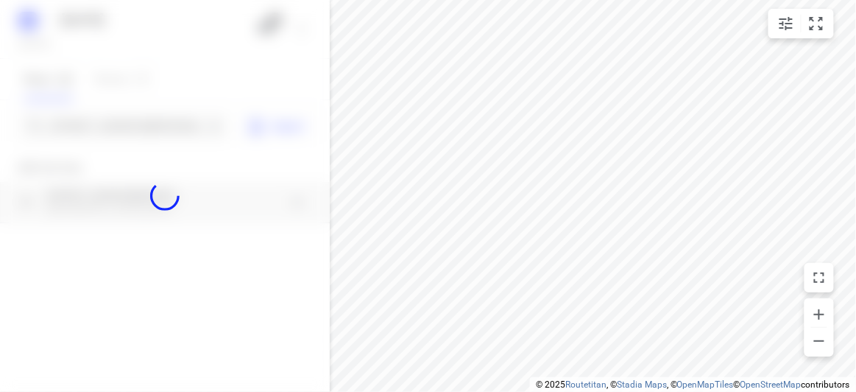
click at [102, 133] on div at bounding box center [165, 196] width 330 height 392
click at [107, 130] on div at bounding box center [165, 196] width 330 height 392
paste input "[GEOGRAPHIC_DATA][PERSON_NAME] 3150"
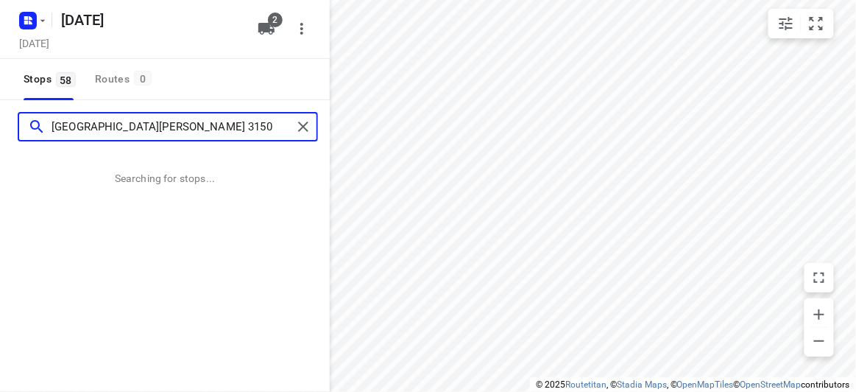
type input "[GEOGRAPHIC_DATA][PERSON_NAME] 3150"
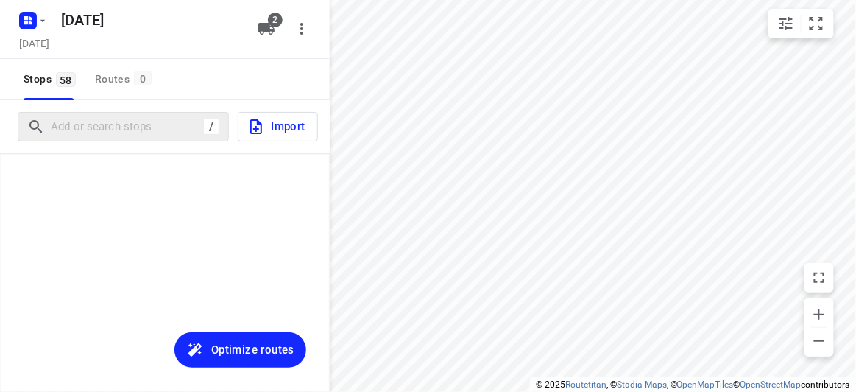
scroll to position [2249, 0]
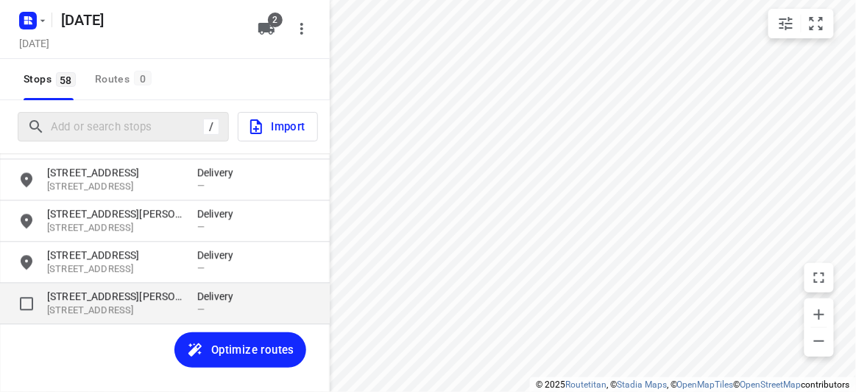
click at [155, 307] on p "[STREET_ADDRESS]" at bounding box center [114, 310] width 135 height 14
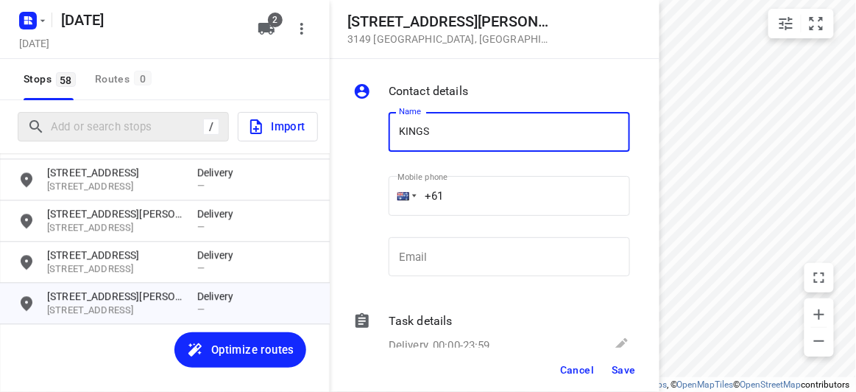
drag, startPoint x: 368, startPoint y: 139, endPoint x: 357, endPoint y: 139, distance: 11.0
click at [357, 139] on div "Name KINGS Name Mobile phone +61 ​ Email Email" at bounding box center [491, 197] width 283 height 194
type input "[PERSON_NAME] 1/56"
click at [465, 200] on input "+61" at bounding box center [509, 196] width 241 height 40
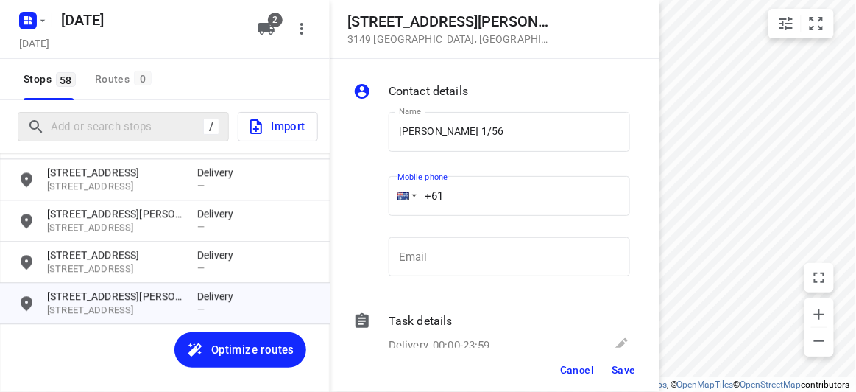
paste input "61433708869"
drag, startPoint x: 475, startPoint y: 202, endPoint x: 363, endPoint y: 203, distance: 111.9
click at [361, 203] on div "Name [PERSON_NAME] 1/56 Name Mobile phone [PHONE_NUMBER] ​ Email Email" at bounding box center [491, 197] width 283 height 194
drag, startPoint x: 437, startPoint y: 202, endPoint x: 367, endPoint y: 203, distance: 69.2
click at [367, 203] on div "Name [PERSON_NAME] 1/56 Name Mobile phone [PHONE_NUMBER] ​ Email Email" at bounding box center [491, 197] width 283 height 194
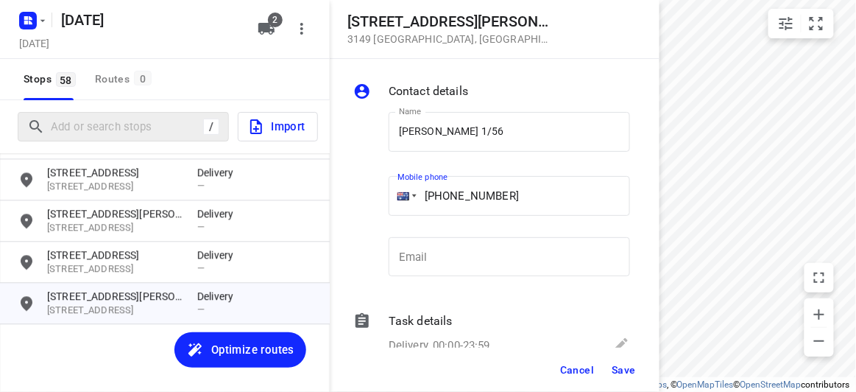
paste input "tel"
type input "[PHONE_NUMBER]"
click at [612, 370] on span "Save" at bounding box center [624, 370] width 24 height 12
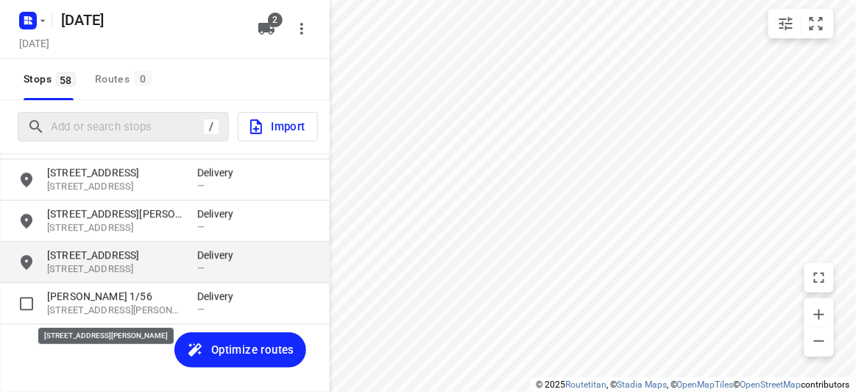
click at [100, 259] on p "[STREET_ADDRESS]" at bounding box center [114, 254] width 135 height 15
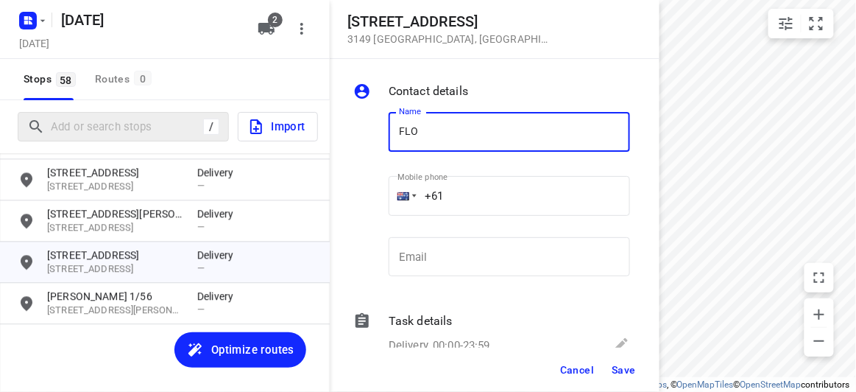
type input "[PERSON_NAME] 3/436"
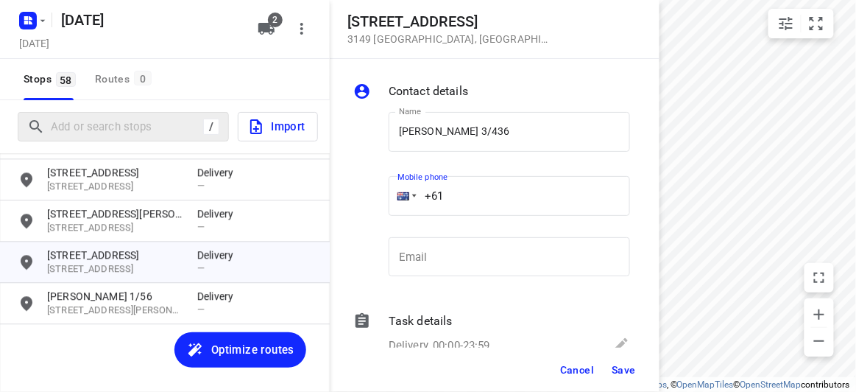
drag, startPoint x: 459, startPoint y: 191, endPoint x: 396, endPoint y: 193, distance: 63.4
click at [396, 193] on div "+61" at bounding box center [509, 196] width 241 height 40
paste input "468493238"
type input "[PHONE_NUMBER]"
click at [624, 356] on div "Cancel Save" at bounding box center [495, 370] width 330 height 44
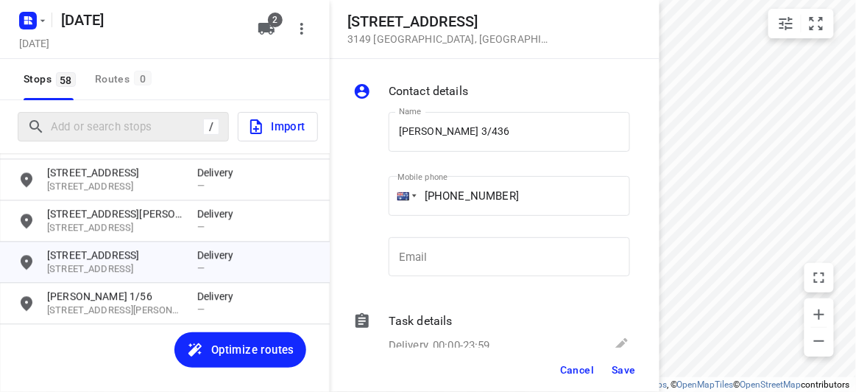
click at [617, 373] on span "Save" at bounding box center [624, 370] width 24 height 12
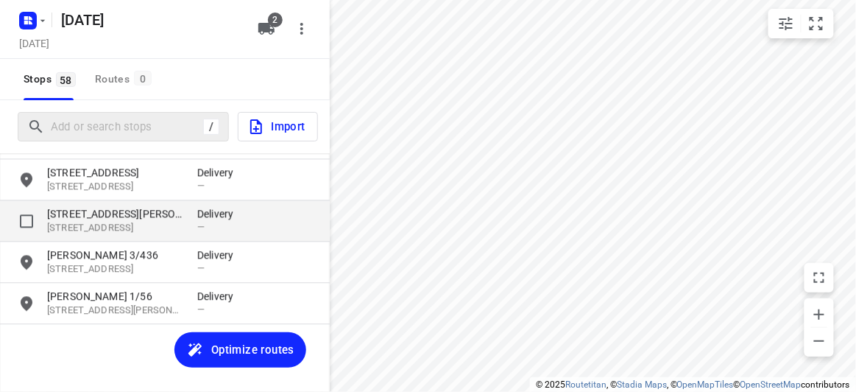
click at [159, 218] on p "[STREET_ADDRESS][PERSON_NAME]" at bounding box center [114, 213] width 135 height 15
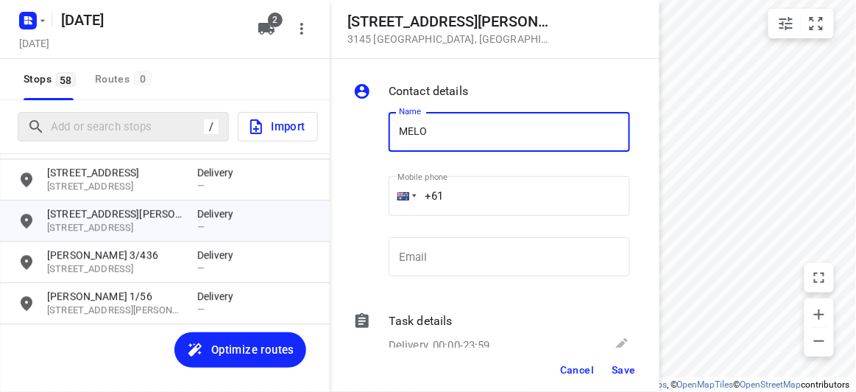
type input "[PERSON_NAME]"
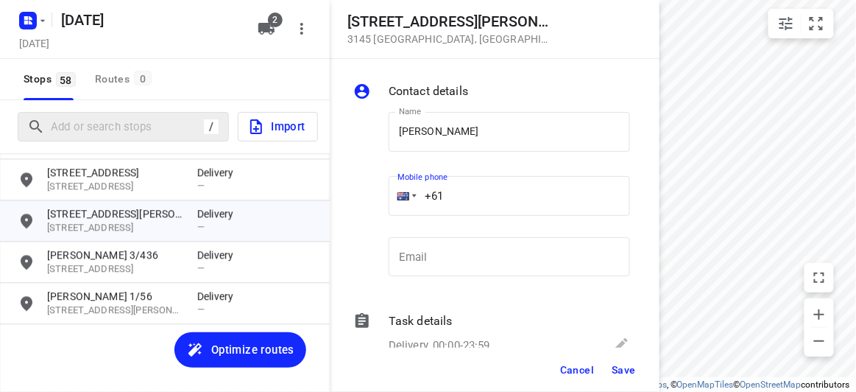
drag, startPoint x: 446, startPoint y: 184, endPoint x: 429, endPoint y: 186, distance: 17.0
click at [429, 186] on input "+61" at bounding box center [509, 196] width 241 height 40
paste input "tel"
drag, startPoint x: 451, startPoint y: 198, endPoint x: 381, endPoint y: 200, distance: 70.7
click at [381, 200] on div "Name [PERSON_NAME] Name Mobile phone +61 ​ Email Email" at bounding box center [491, 197] width 283 height 194
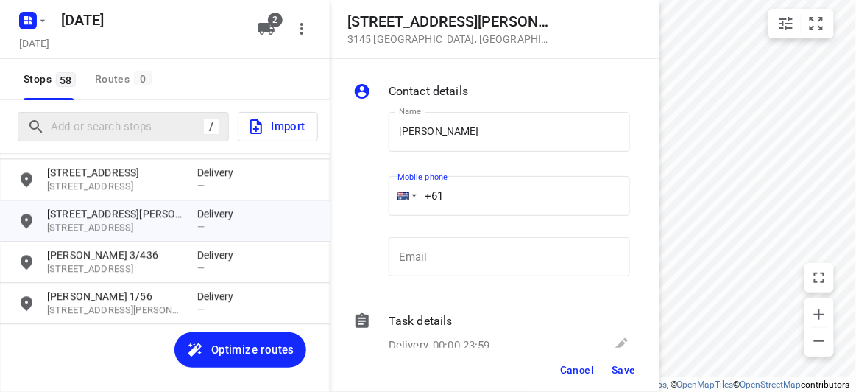
paste input "434505885"
type input "[PHONE_NUMBER]"
click at [625, 371] on span "Save" at bounding box center [624, 370] width 24 height 12
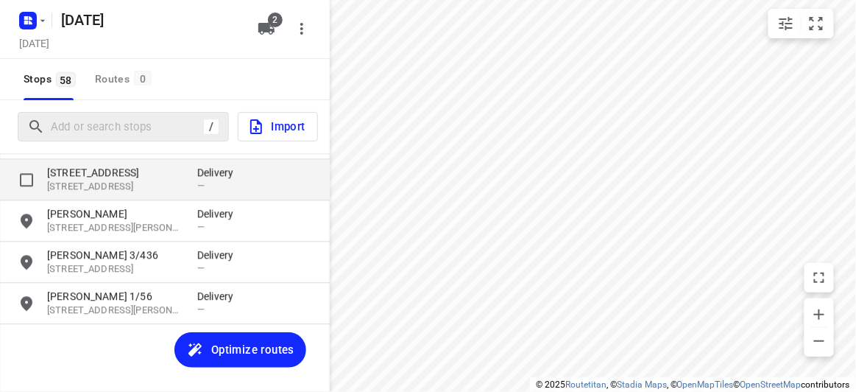
click at [104, 177] on p "[STREET_ADDRESS]" at bounding box center [114, 172] width 135 height 15
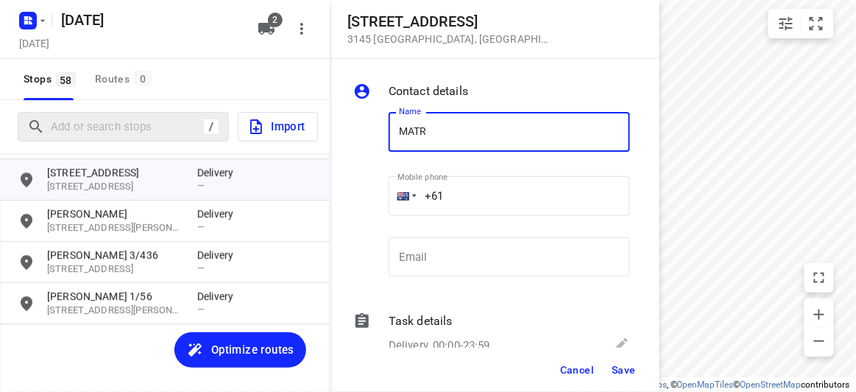
click at [443, 134] on input "MATR" at bounding box center [509, 132] width 241 height 40
type input "[PERSON_NAME]"
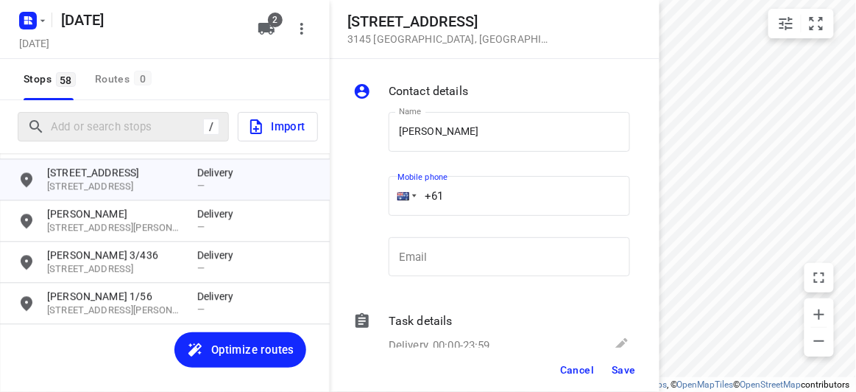
drag, startPoint x: 445, startPoint y: 195, endPoint x: 380, endPoint y: 200, distance: 64.9
click at [380, 200] on div "Name [PERSON_NAME] Name Mobile phone +61 ​ Email Email" at bounding box center [491, 197] width 283 height 194
paste input "433553445"
type input "[PHONE_NUMBER]"
click at [613, 361] on button "Save" at bounding box center [624, 369] width 36 height 27
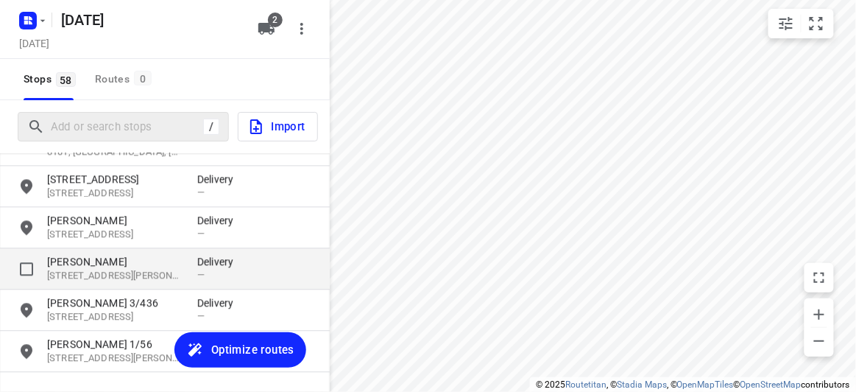
scroll to position [2182, 0]
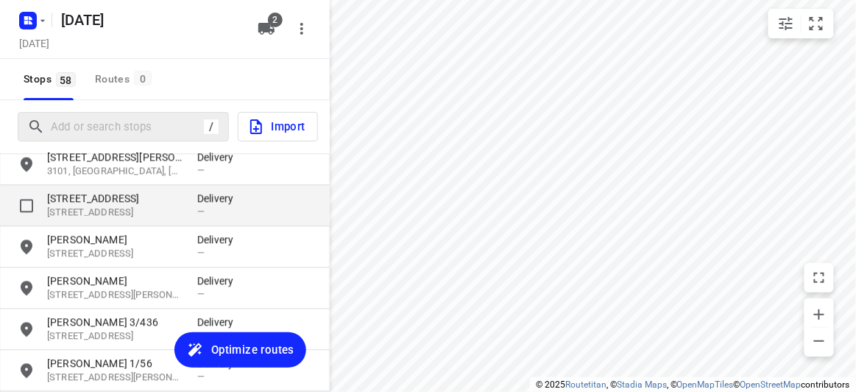
click at [97, 204] on p "[STREET_ADDRESS]" at bounding box center [114, 198] width 135 height 15
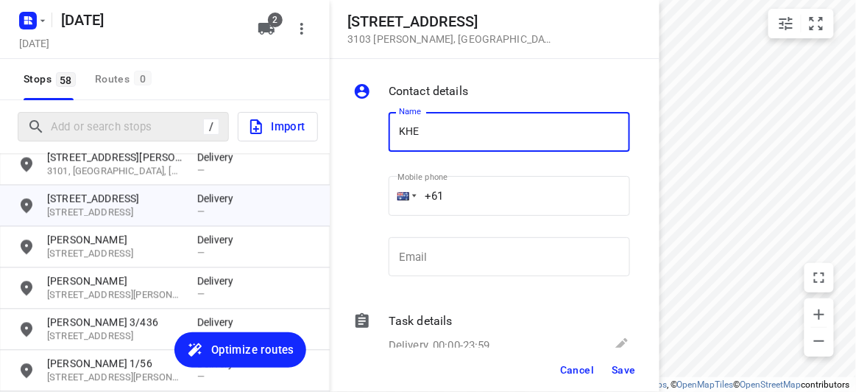
type input "[PERSON_NAME]"
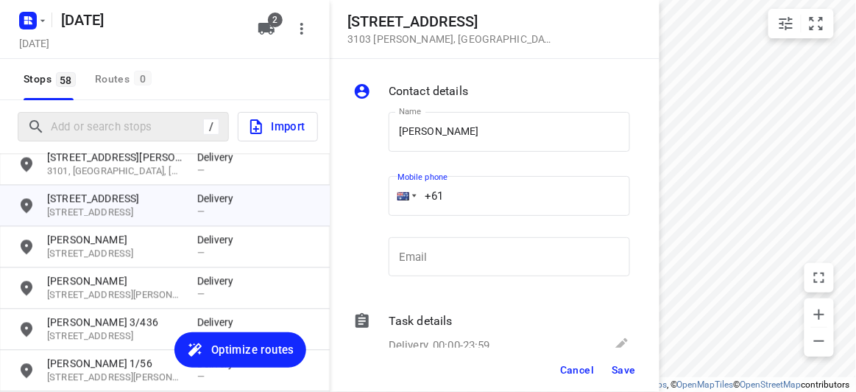
drag, startPoint x: 459, startPoint y: 199, endPoint x: 392, endPoint y: 200, distance: 67.0
click at [392, 200] on div "+61" at bounding box center [509, 196] width 241 height 40
paste input "tel"
paste input "0404830055"
click at [459, 206] on input "[PHONE_NUMBER]" at bounding box center [509, 196] width 241 height 40
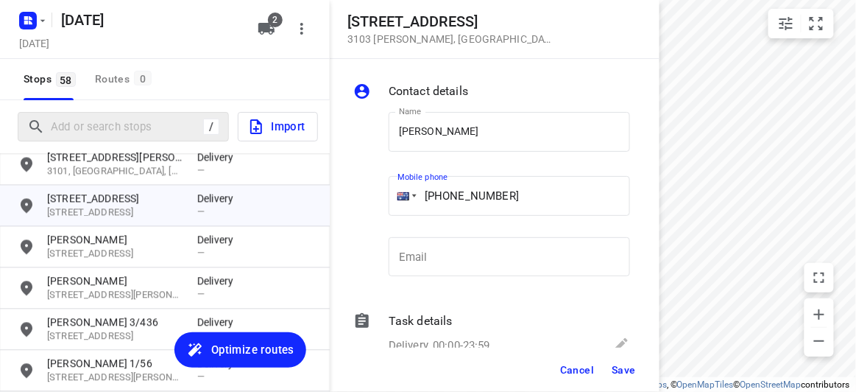
click at [454, 201] on input "[PHONE_NUMBER]" at bounding box center [509, 196] width 241 height 40
type input "[PHONE_NUMBER]"
click at [629, 379] on button "Save" at bounding box center [624, 369] width 36 height 27
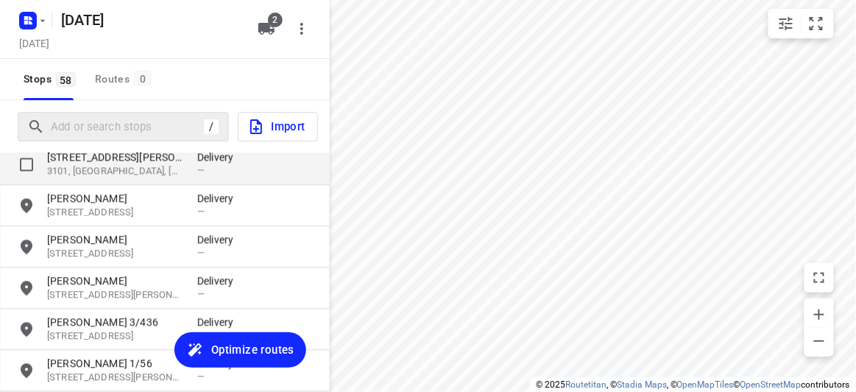
click at [99, 168] on p "3101, [GEOGRAPHIC_DATA], [GEOGRAPHIC_DATA]" at bounding box center [114, 171] width 135 height 14
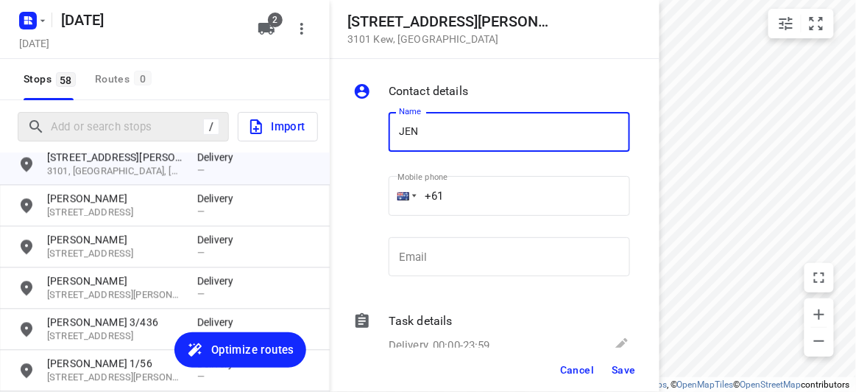
type input "[PERSON_NAME]"
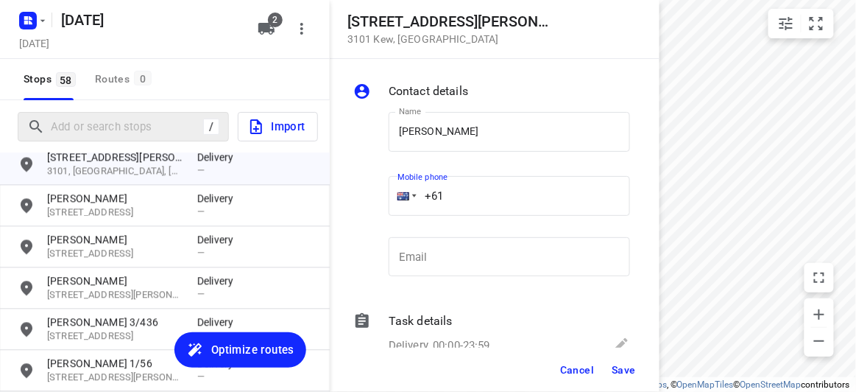
drag, startPoint x: 405, startPoint y: 204, endPoint x: 388, endPoint y: 205, distance: 17.0
click at [389, 205] on div "+61" at bounding box center [509, 196] width 241 height 40
paste input "403131881"
type input "[PHONE_NUMBER]"
click at [624, 373] on span "Save" at bounding box center [624, 370] width 24 height 12
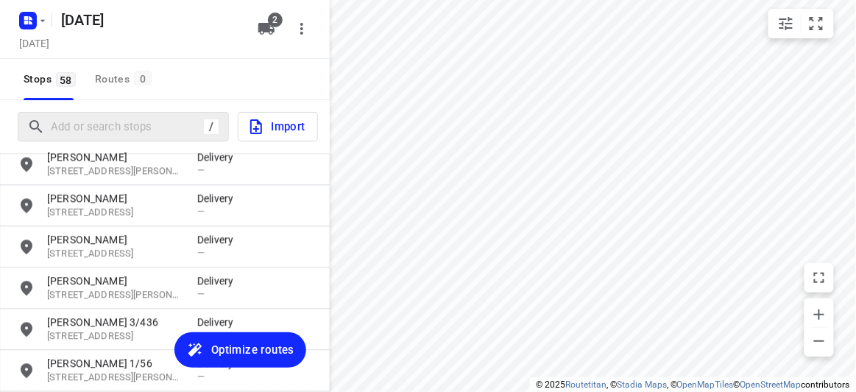
scroll to position [2048, 0]
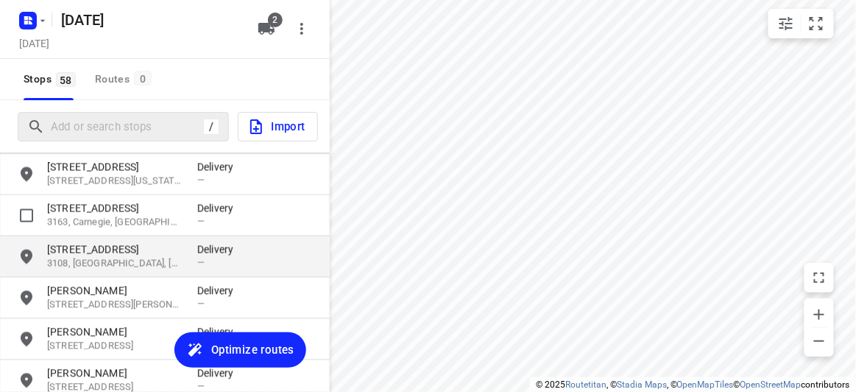
click at [70, 250] on p "[STREET_ADDRESS]" at bounding box center [114, 249] width 135 height 15
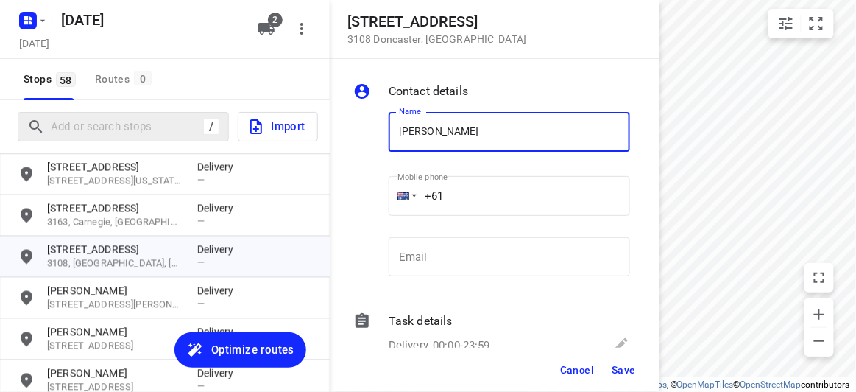
type input "[PERSON_NAME]"
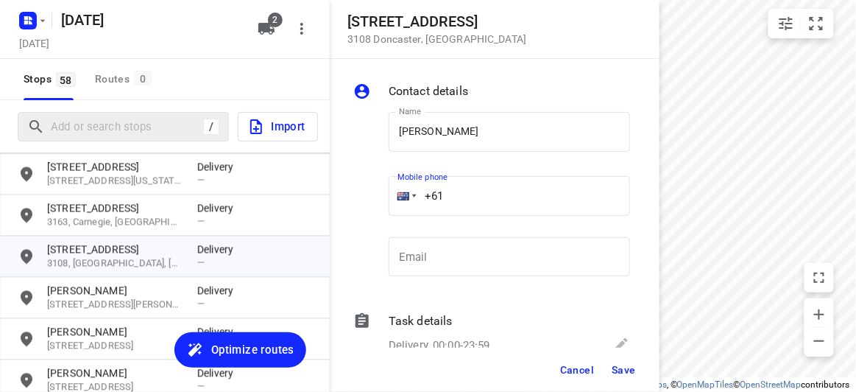
drag, startPoint x: 398, startPoint y: 202, endPoint x: 388, endPoint y: 203, distance: 9.7
click at [389, 203] on div "+61" at bounding box center [509, 196] width 241 height 40
paste input "423239815"
type input "[PHONE_NUMBER]"
click at [610, 366] on button "Save" at bounding box center [624, 369] width 36 height 27
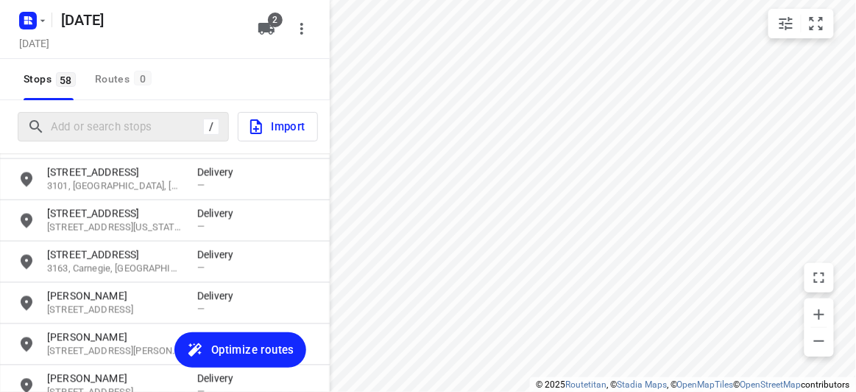
scroll to position [1981, 0]
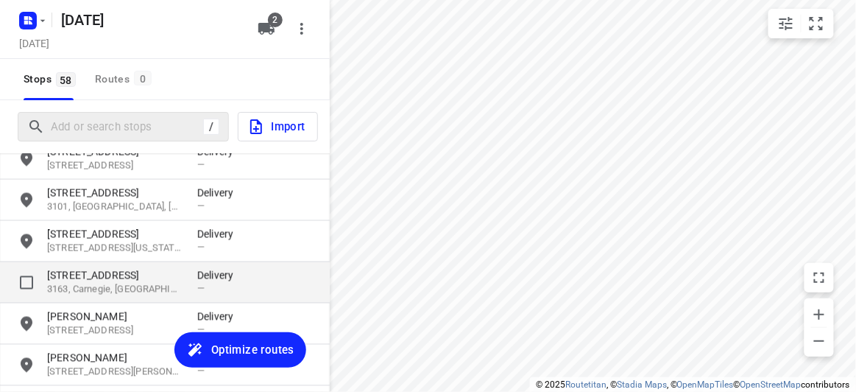
click at [112, 275] on p "[STREET_ADDRESS]" at bounding box center [114, 275] width 135 height 15
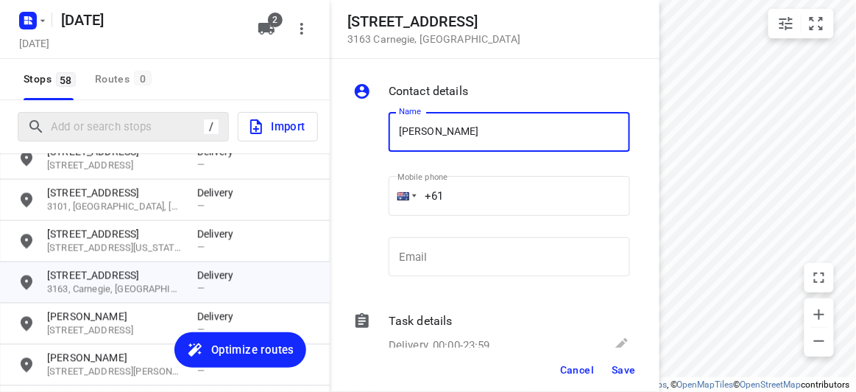
type input "[PERSON_NAME] 2/63"
drag, startPoint x: 454, startPoint y: 195, endPoint x: 387, endPoint y: 198, distance: 66.3
click at [387, 198] on div "Mobile phone +61 ​" at bounding box center [509, 200] width 253 height 68
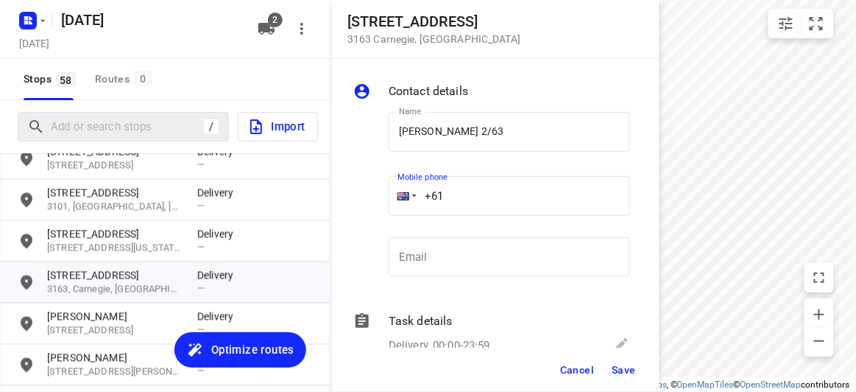
paste input "413491283"
type input "[PHONE_NUMBER]"
click at [627, 367] on span "Save" at bounding box center [624, 370] width 24 height 12
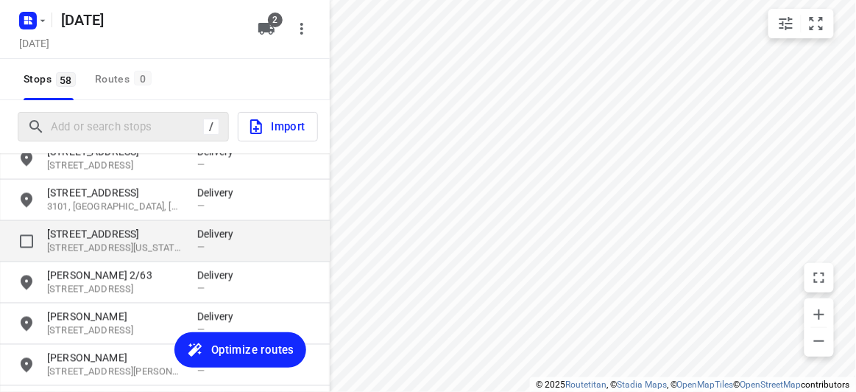
click at [178, 222] on div "[STREET_ADDRESS][US_STATE] Delivery —" at bounding box center [165, 241] width 330 height 41
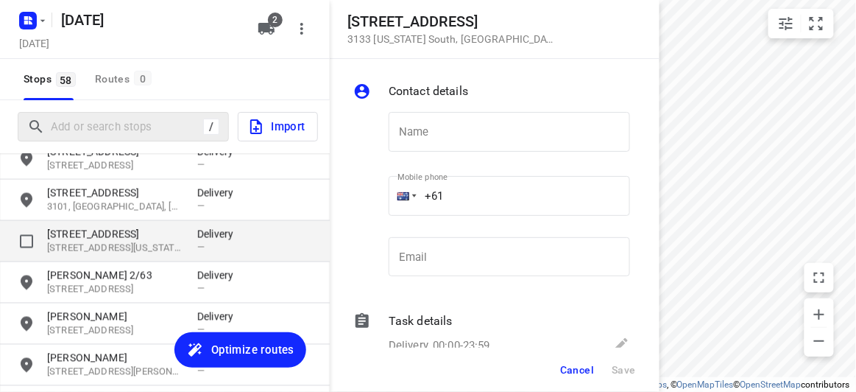
type input ";"
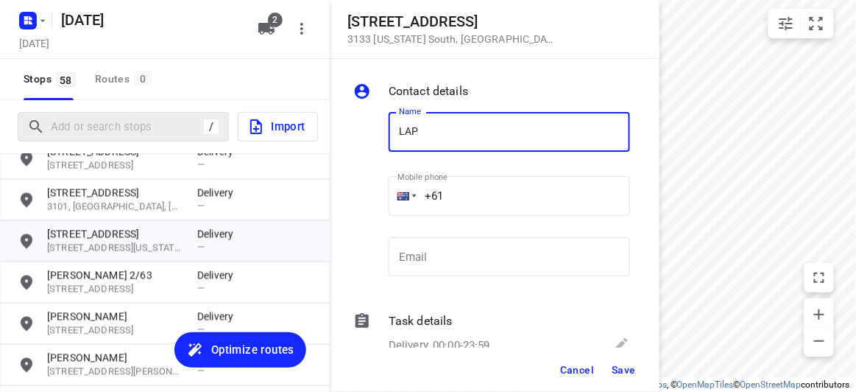
type input "[PERSON_NAME]"
drag, startPoint x: 429, startPoint y: 198, endPoint x: 385, endPoint y: 195, distance: 44.3
click at [386, 197] on div "Mobile phone +61 ​" at bounding box center [509, 200] width 253 height 68
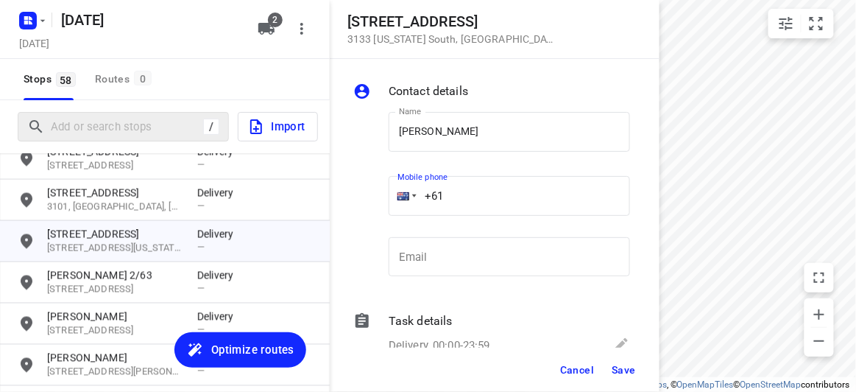
paste input "403541676"
type input "[PHONE_NUMBER]"
click at [624, 370] on span "Save" at bounding box center [624, 370] width 24 height 12
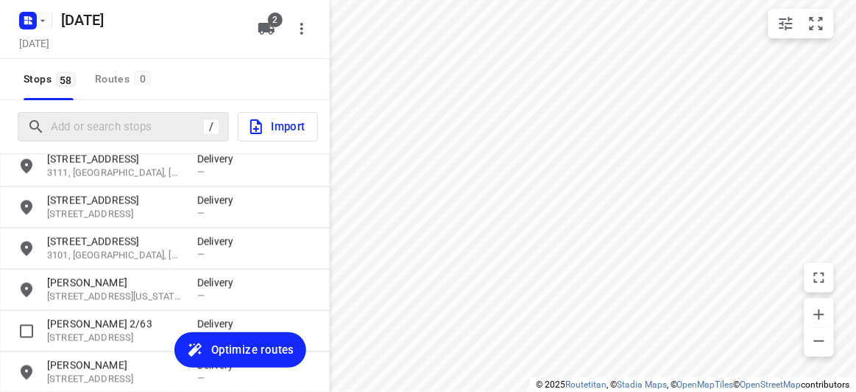
scroll to position [1914, 0]
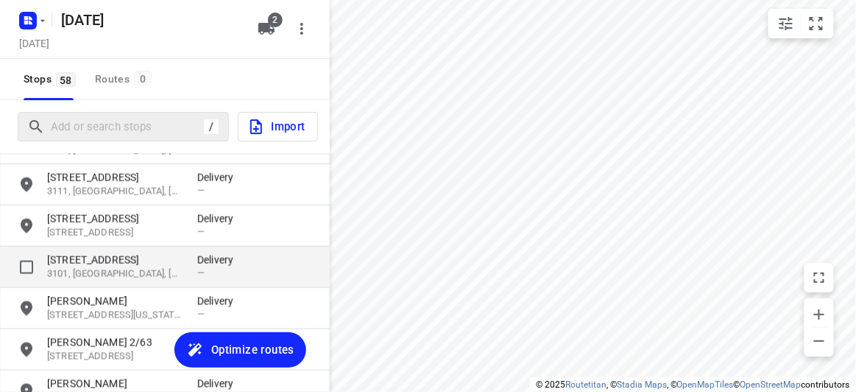
click at [89, 274] on p "3101, [GEOGRAPHIC_DATA], [GEOGRAPHIC_DATA]" at bounding box center [114, 274] width 135 height 14
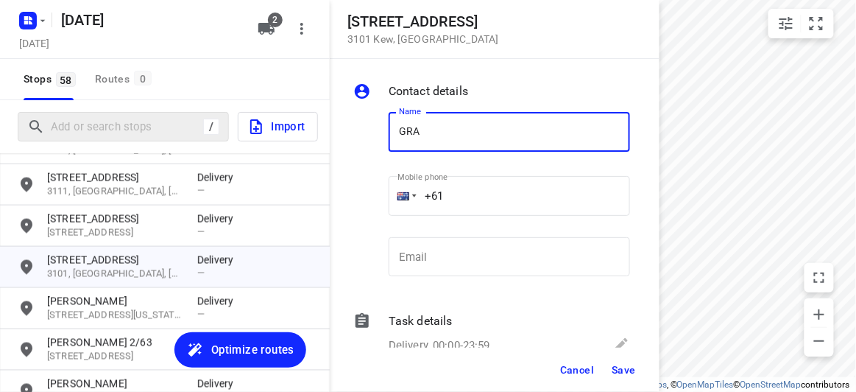
type input "[PERSON_NAME] 309/369"
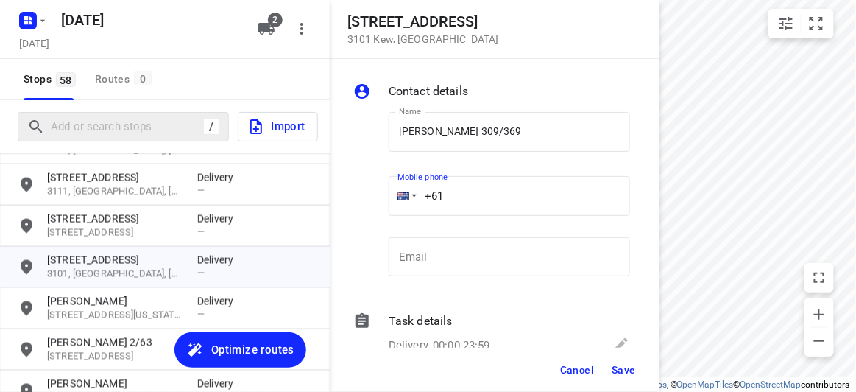
drag, startPoint x: 392, startPoint y: 197, endPoint x: 364, endPoint y: 197, distance: 28.7
click at [364, 197] on div "Name [PERSON_NAME] 309/369 Name Mobile phone +61 ​ Email Email" at bounding box center [491, 197] width 283 height 194
paste input "417784668"
type input "[PHONE_NUMBER]"
click at [606, 368] on div "Cancel Save" at bounding box center [495, 370] width 330 height 44
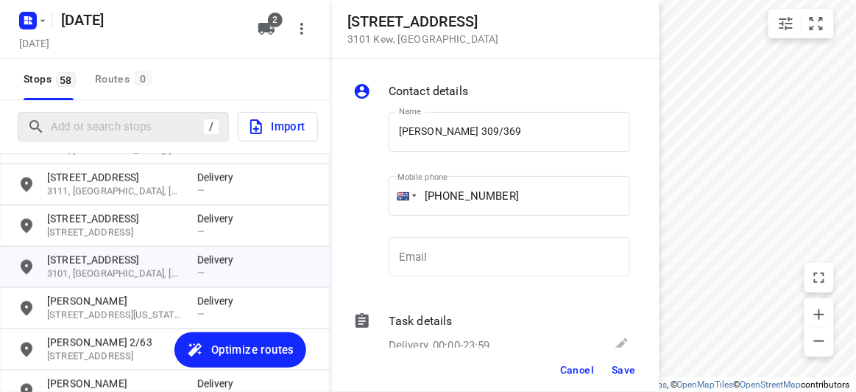
click at [616, 370] on span "Save" at bounding box center [624, 370] width 24 height 12
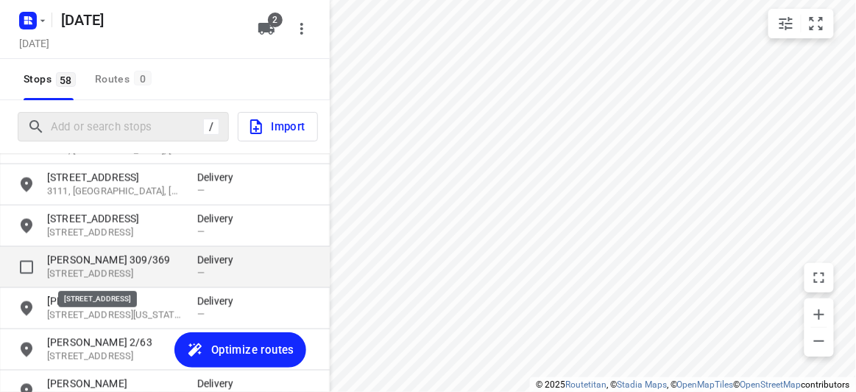
click at [94, 272] on p "[STREET_ADDRESS]" at bounding box center [114, 274] width 135 height 14
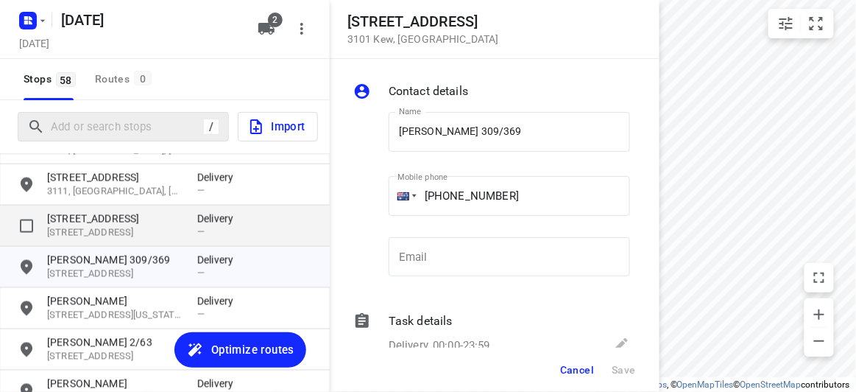
click at [88, 231] on p "[STREET_ADDRESS]" at bounding box center [114, 233] width 135 height 14
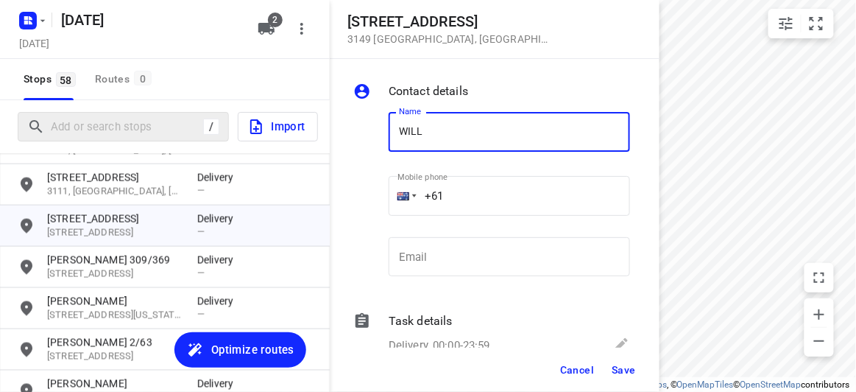
type input "[PERSON_NAME]"
click at [467, 174] on div "Mobile phone +61 ​" at bounding box center [509, 198] width 241 height 59
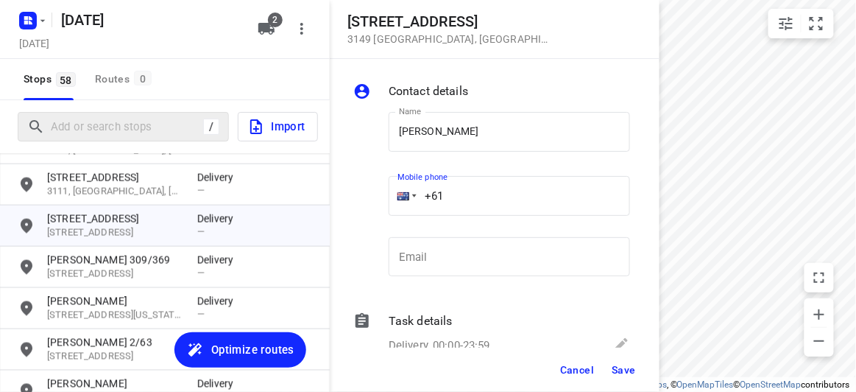
drag, startPoint x: 453, startPoint y: 186, endPoint x: 425, endPoint y: 192, distance: 28.6
click at [425, 192] on input "+61" at bounding box center [509, 196] width 241 height 40
paste input "433038828"
type input "[PHONE_NUMBER]"
click at [627, 373] on span "Save" at bounding box center [624, 370] width 24 height 12
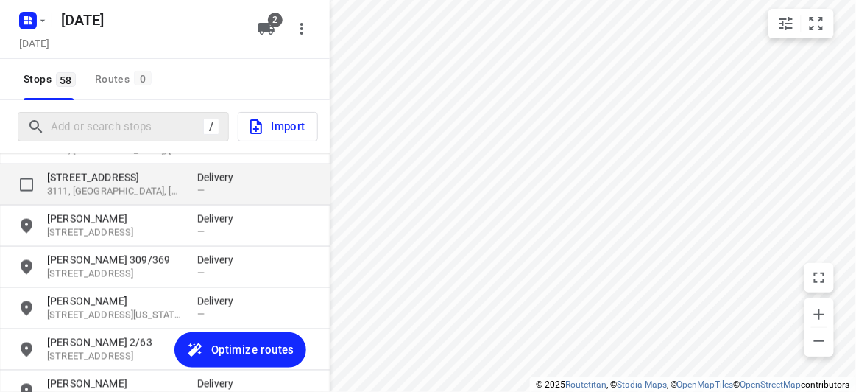
click at [91, 178] on p "[STREET_ADDRESS]" at bounding box center [114, 177] width 135 height 15
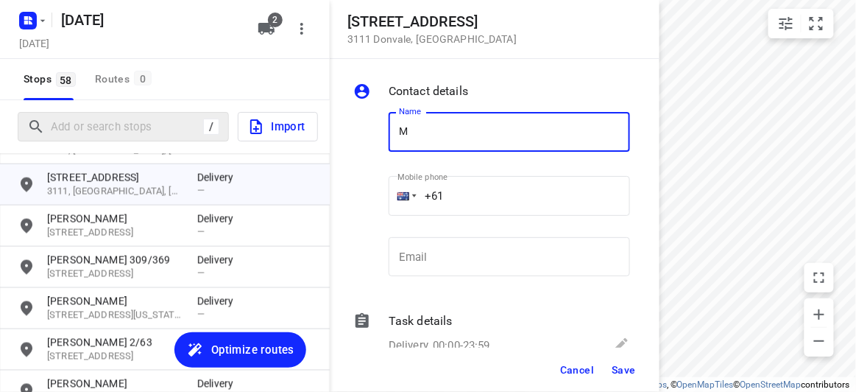
drag, startPoint x: 396, startPoint y: 121, endPoint x: 401, endPoint y: 130, distance: 10.5
click at [398, 126] on input "M" at bounding box center [509, 132] width 241 height 40
click at [431, 127] on input "AM" at bounding box center [509, 132] width 241 height 40
type input "[PERSON_NAME]"
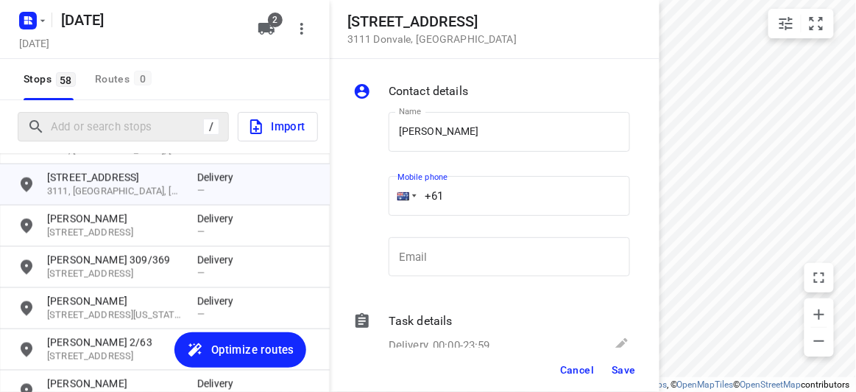
drag, startPoint x: 468, startPoint y: 150, endPoint x: 403, endPoint y: 201, distance: 82.3
click at [386, 194] on div "Mobile phone +61 ​" at bounding box center [509, 200] width 253 height 68
paste input "421906306"
type input "[PHONE_NUMBER]"
click at [622, 375] on span "Save" at bounding box center [624, 370] width 24 height 12
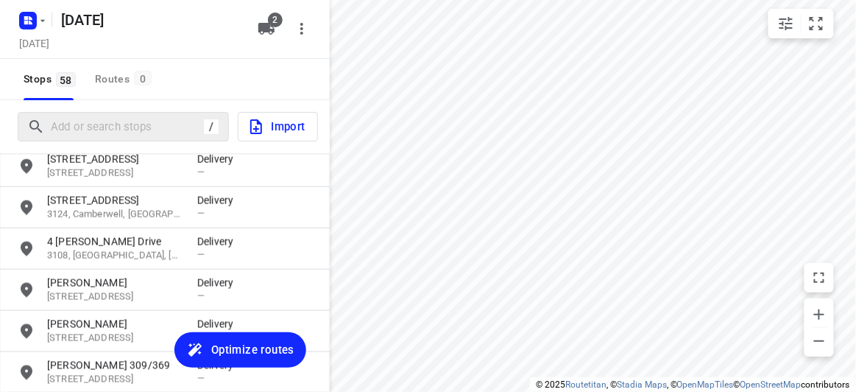
scroll to position [1780, 0]
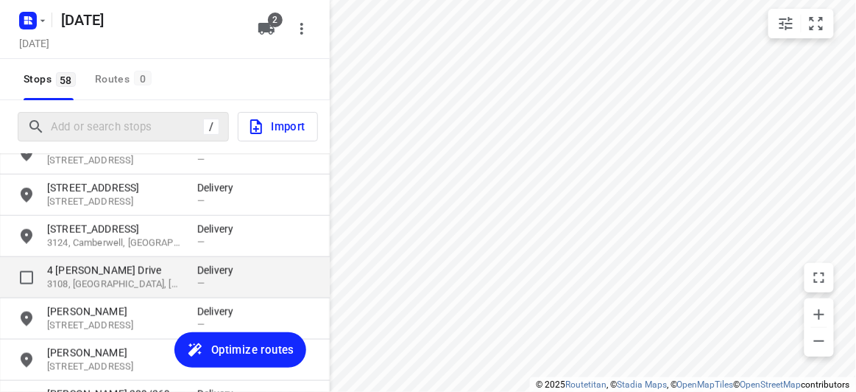
click at [87, 270] on p "4 [PERSON_NAME] Drive" at bounding box center [114, 270] width 135 height 15
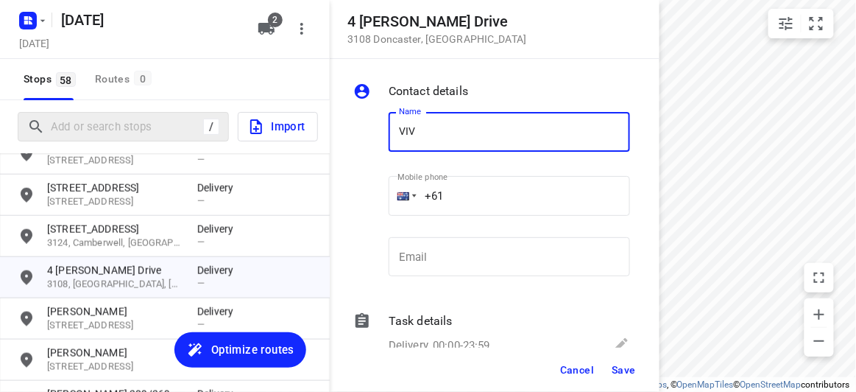
type input "[PERSON_NAME]"
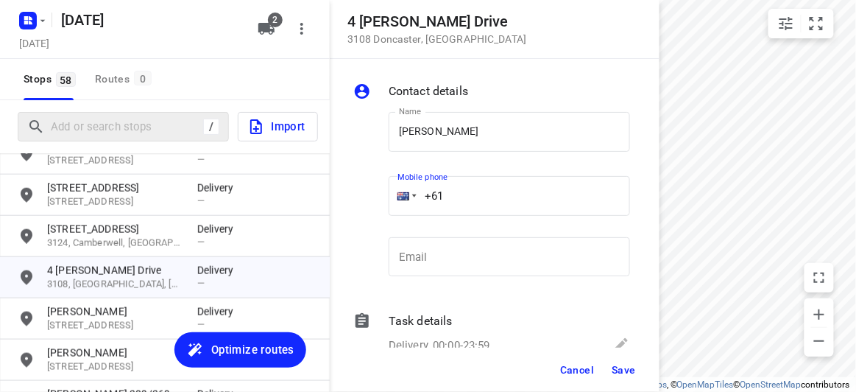
drag, startPoint x: 457, startPoint y: 186, endPoint x: 389, endPoint y: 183, distance: 67.8
click at [389, 183] on div "+61" at bounding box center [509, 196] width 241 height 40
paste input "433196876"
type input "[PHONE_NUMBER]"
click at [629, 381] on button "Save" at bounding box center [624, 369] width 36 height 27
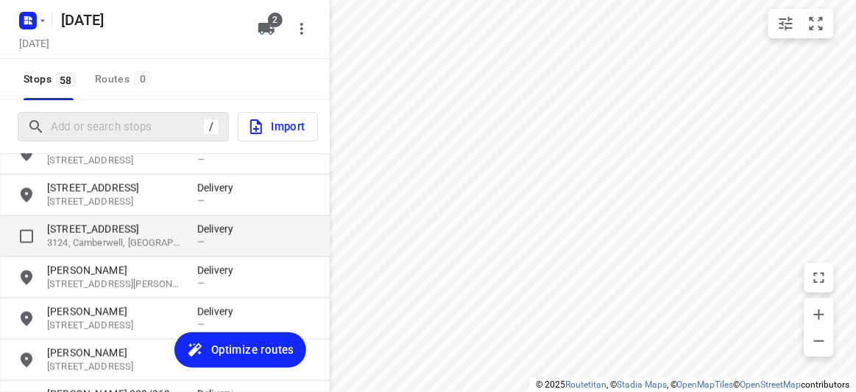
click at [123, 233] on p "[STREET_ADDRESS]" at bounding box center [114, 229] width 135 height 15
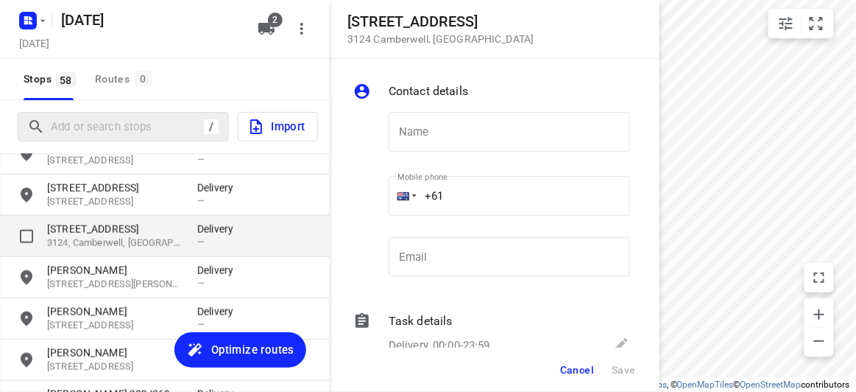
type input "W"
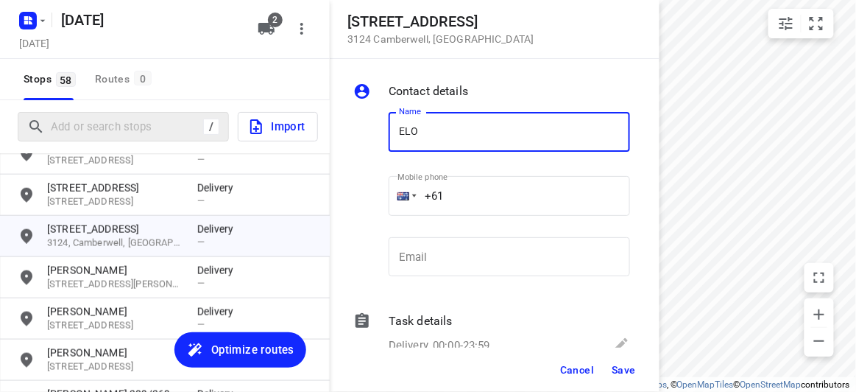
type input "[PERSON_NAME]"
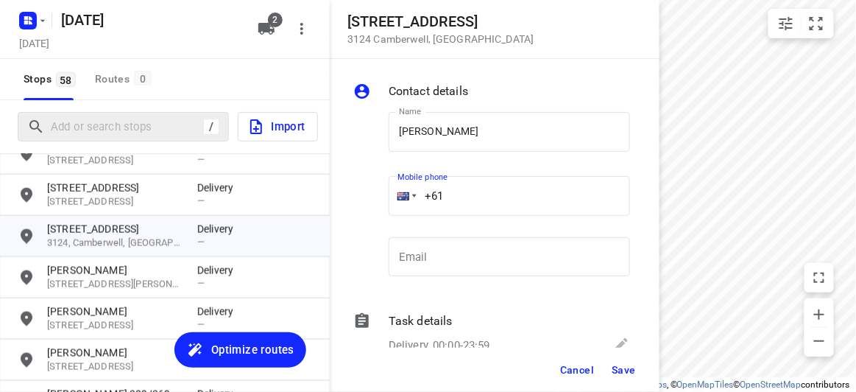
drag, startPoint x: 448, startPoint y: 198, endPoint x: 400, endPoint y: 197, distance: 48.6
click at [400, 197] on div "+61" at bounding box center [509, 196] width 241 height 40
paste input "422293561"
type input "[PHONE_NUMBER]"
click at [613, 370] on span "Save" at bounding box center [624, 370] width 24 height 12
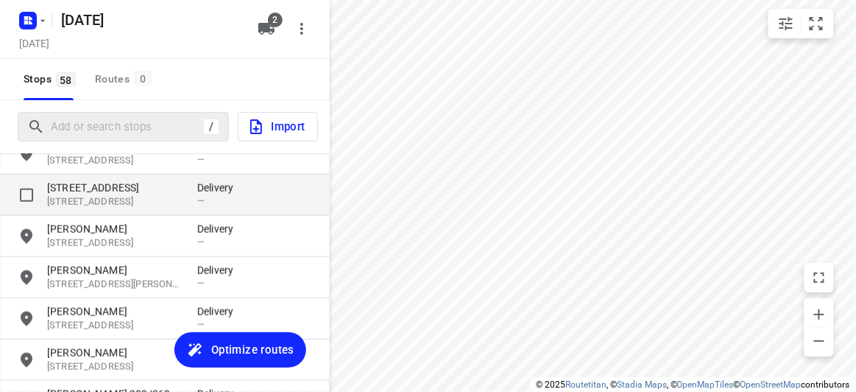
click at [90, 191] on p "[STREET_ADDRESS]" at bounding box center [114, 187] width 135 height 15
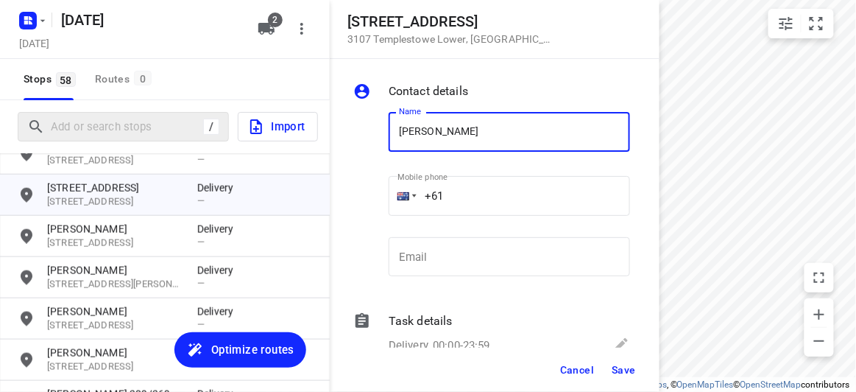
type input "[PERSON_NAME]"
drag, startPoint x: 455, startPoint y: 197, endPoint x: 384, endPoint y: 196, distance: 71.4
click at [384, 196] on div "Mobile phone +61 ​" at bounding box center [509, 200] width 253 height 68
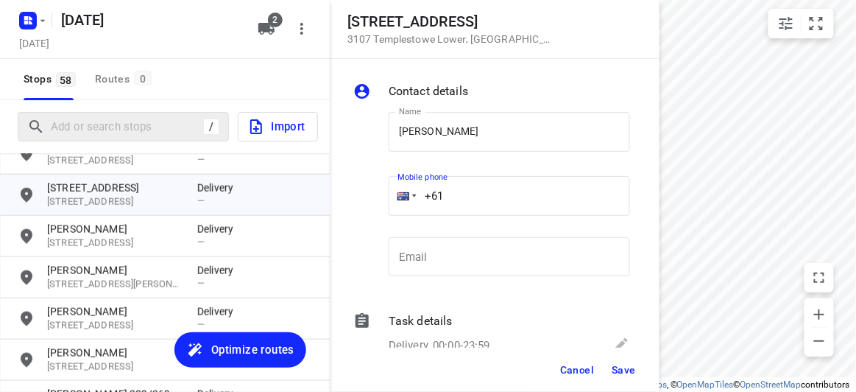
paste input "tel"
paste input "416176300"
type input "[PHONE_NUMBER]"
click at [624, 373] on span "Save" at bounding box center [624, 370] width 24 height 12
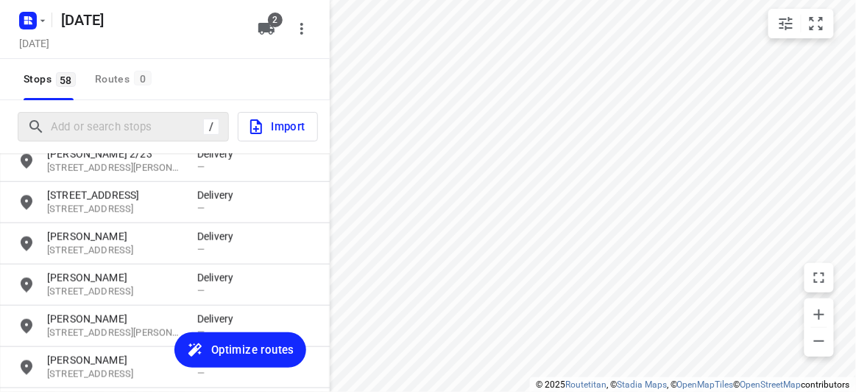
scroll to position [1713, 0]
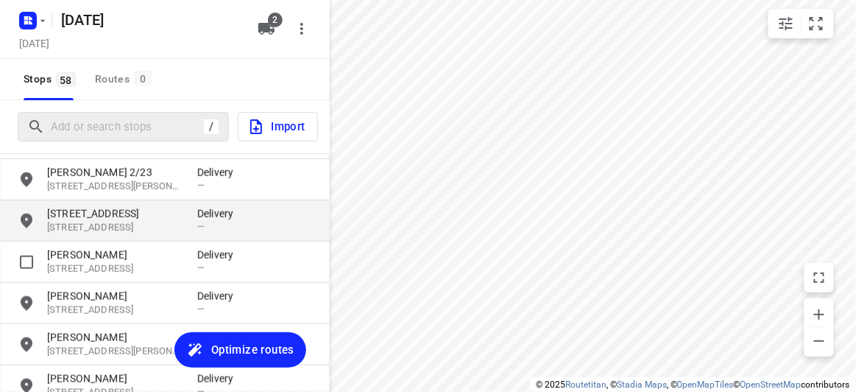
click at [74, 230] on p "[STREET_ADDRESS]" at bounding box center [114, 228] width 135 height 14
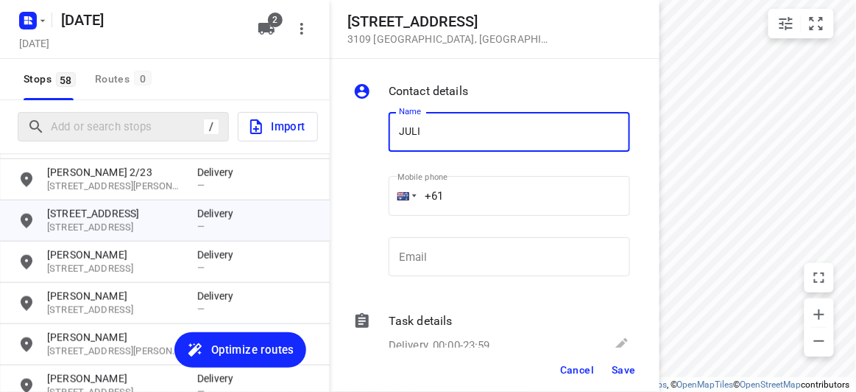
type input "[PERSON_NAME]"
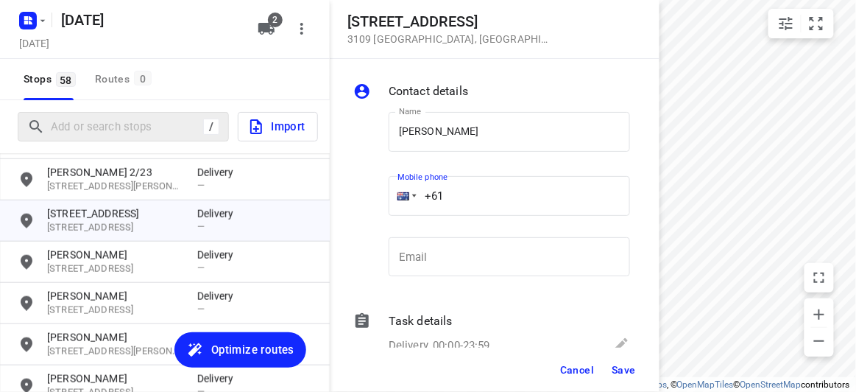
drag, startPoint x: 454, startPoint y: 191, endPoint x: 371, endPoint y: 189, distance: 83.2
click at [371, 189] on div "Name [PERSON_NAME] Name Mobile phone +61 ​ Email Email" at bounding box center [491, 197] width 283 height 194
paste input "tel"
paste input "421077917"
type input "[PHONE_NUMBER]"
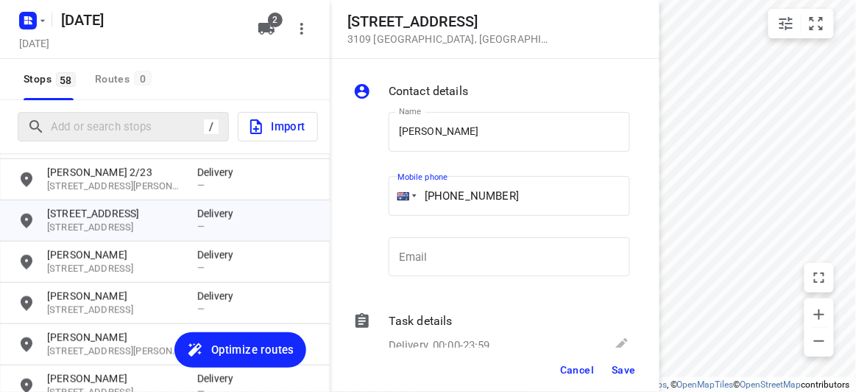
click at [617, 369] on span "Save" at bounding box center [624, 370] width 24 height 12
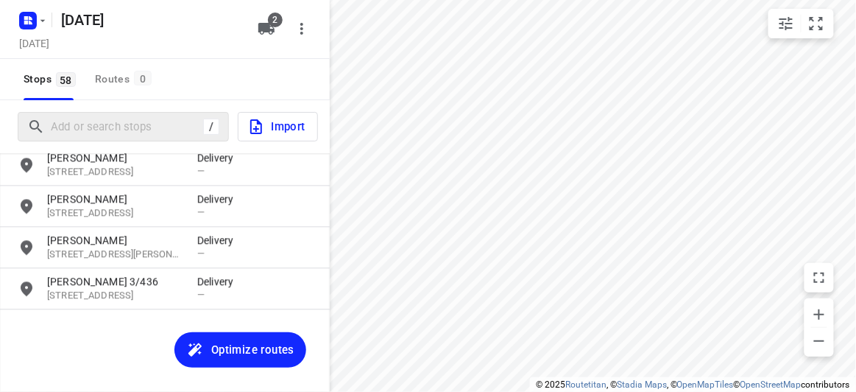
scroll to position [2249, 0]
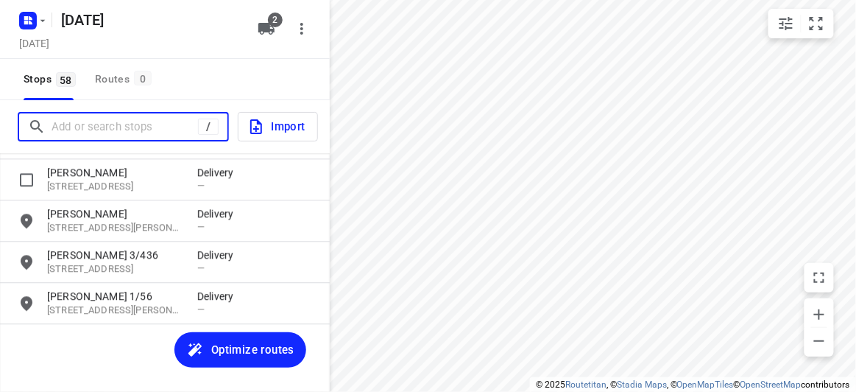
click at [102, 128] on input "Add or search stops" at bounding box center [125, 127] width 147 height 23
paste input "[STREET_ADDRESS][DEMOGRAPHIC_DATA][DEMOGRAPHIC_DATA]"
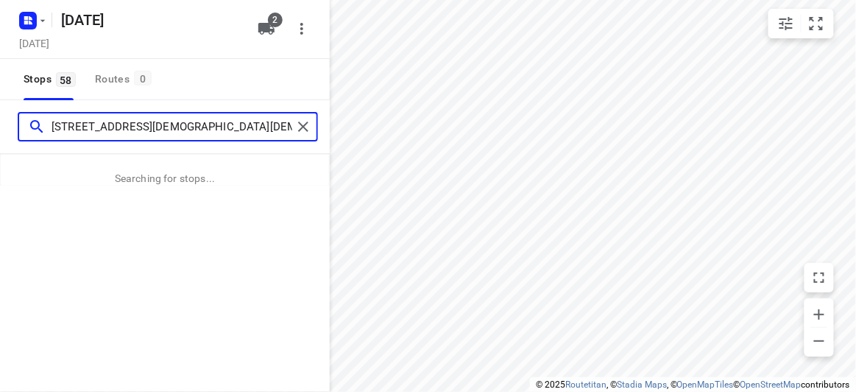
type input "[STREET_ADDRESS][DEMOGRAPHIC_DATA][DEMOGRAPHIC_DATA]"
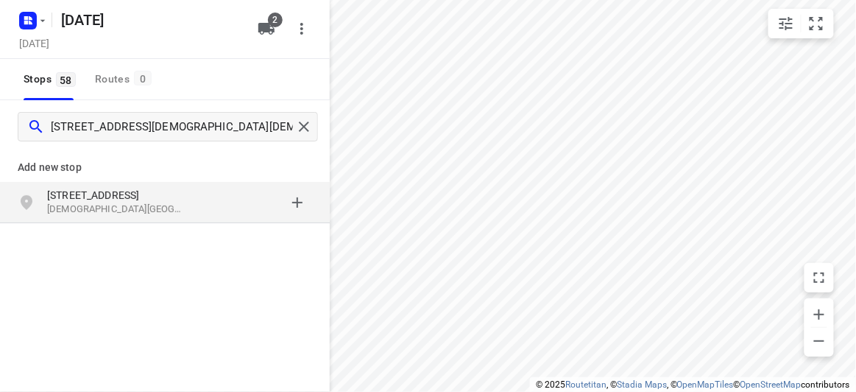
click at [121, 227] on div "Add new stop [STREET_ADDRESS][DEMOGRAPHIC_DATA][DEMOGRAPHIC_DATA]" at bounding box center [165, 235] width 330 height 165
click at [120, 219] on div "[STREET_ADDRESS][DEMOGRAPHIC_DATA][DEMOGRAPHIC_DATA]" at bounding box center [165, 202] width 330 height 41
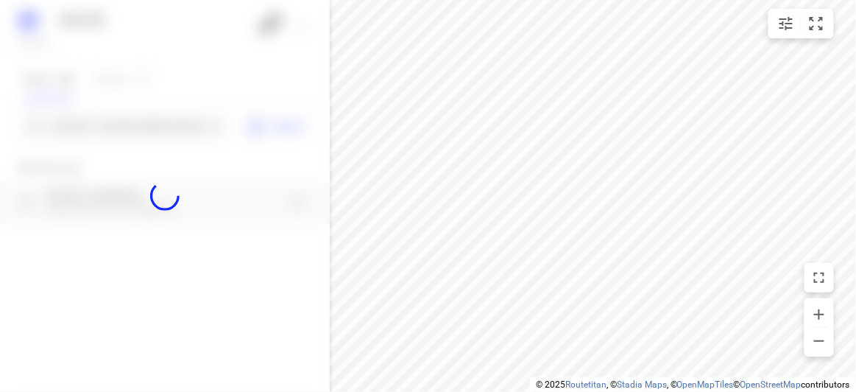
click at [112, 127] on div at bounding box center [165, 196] width 330 height 392
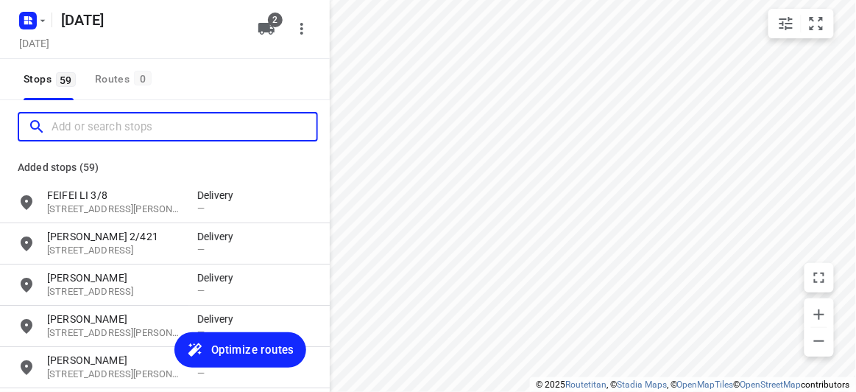
click at [108, 126] on input "Add or search stops" at bounding box center [184, 127] width 265 height 23
paste input "[PHONE_NUMBER]"
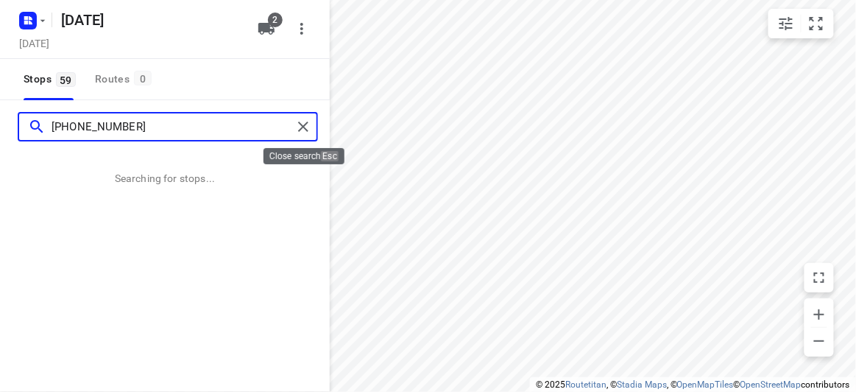
type input "[PHONE_NUMBER]"
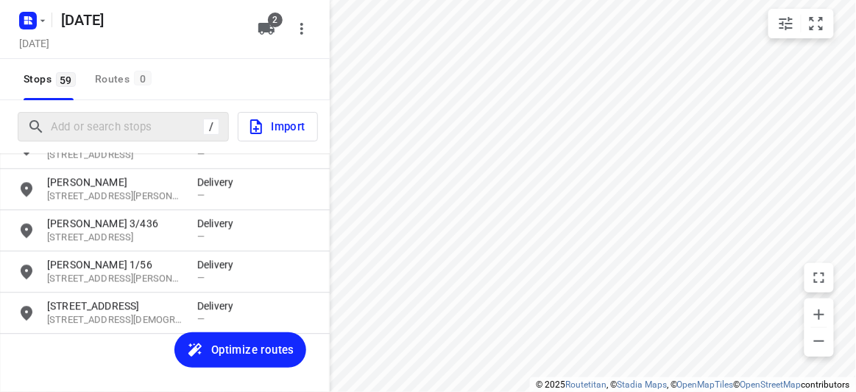
scroll to position [2290, 0]
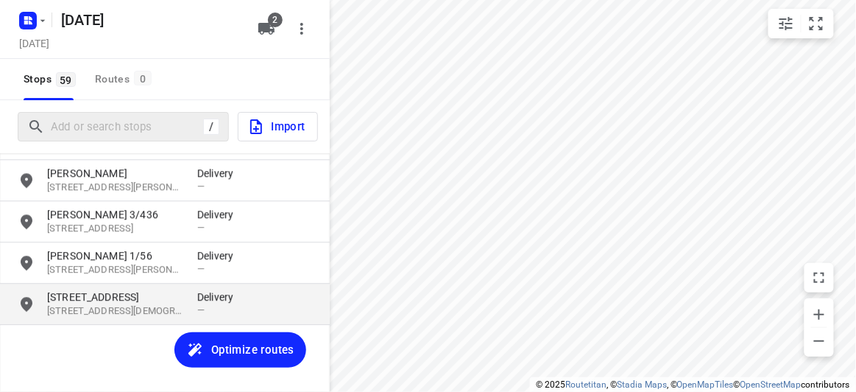
click at [90, 313] on p "[STREET_ADDRESS][DEMOGRAPHIC_DATA]" at bounding box center [114, 311] width 135 height 14
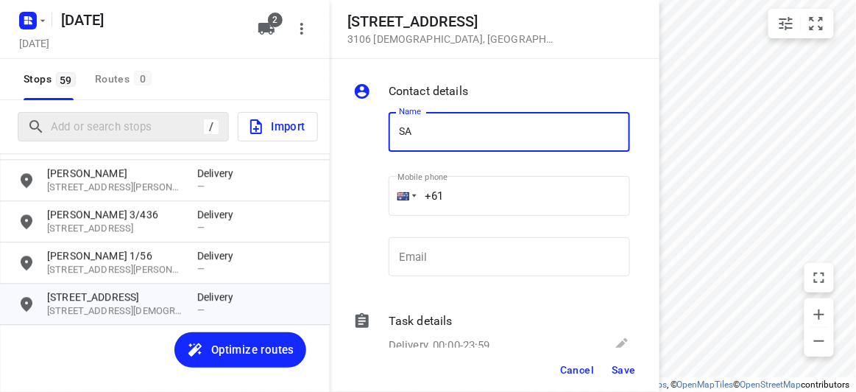
type input "[PERSON_NAME]"
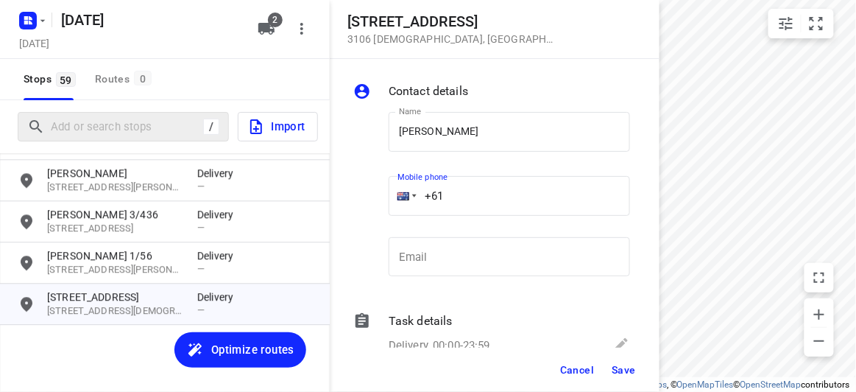
drag, startPoint x: 460, startPoint y: 194, endPoint x: 402, endPoint y: 194, distance: 58.2
click at [403, 194] on div "+61" at bounding box center [509, 196] width 241 height 40
paste input "448993758"
type input "[PHONE_NUMBER]"
click at [622, 370] on span "Save" at bounding box center [624, 370] width 24 height 12
